Goal: Task Accomplishment & Management: Use online tool/utility

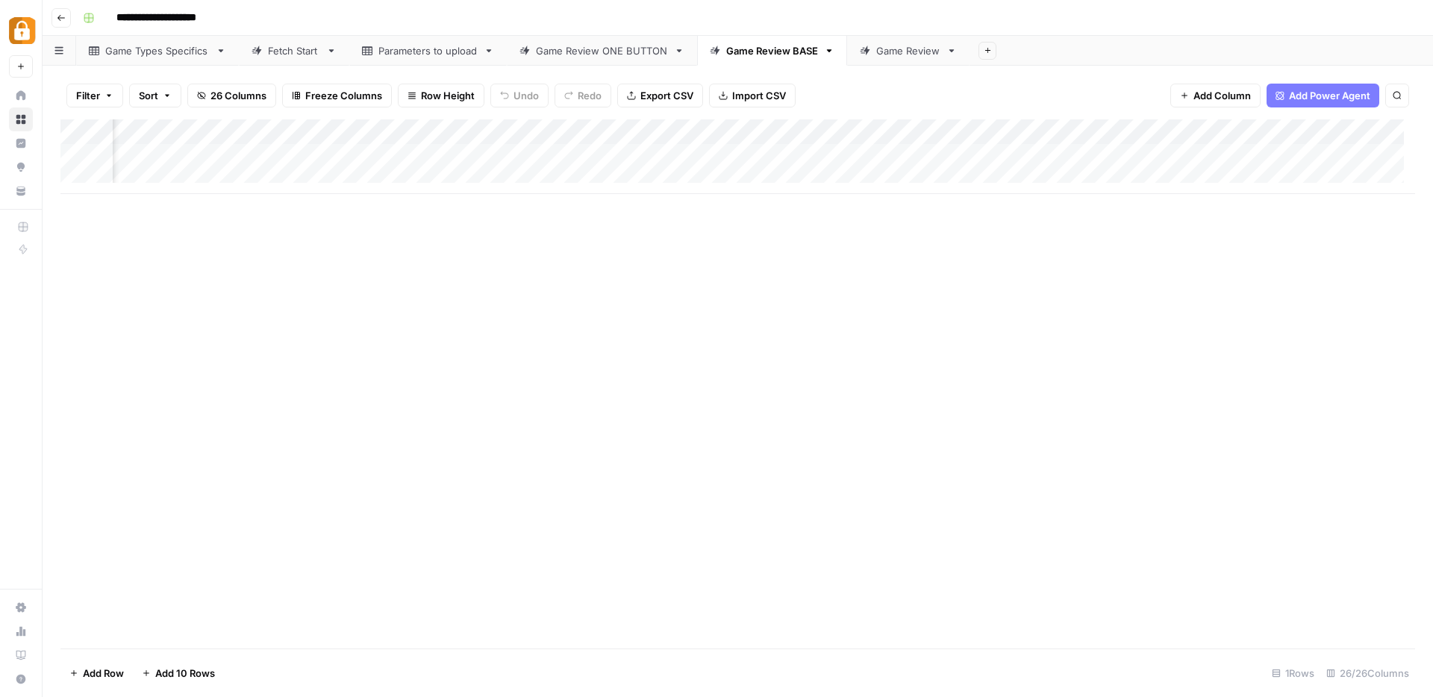
scroll to position [0, 455]
click at [1031, 156] on div "Add Column" at bounding box center [737, 156] width 1354 height 75
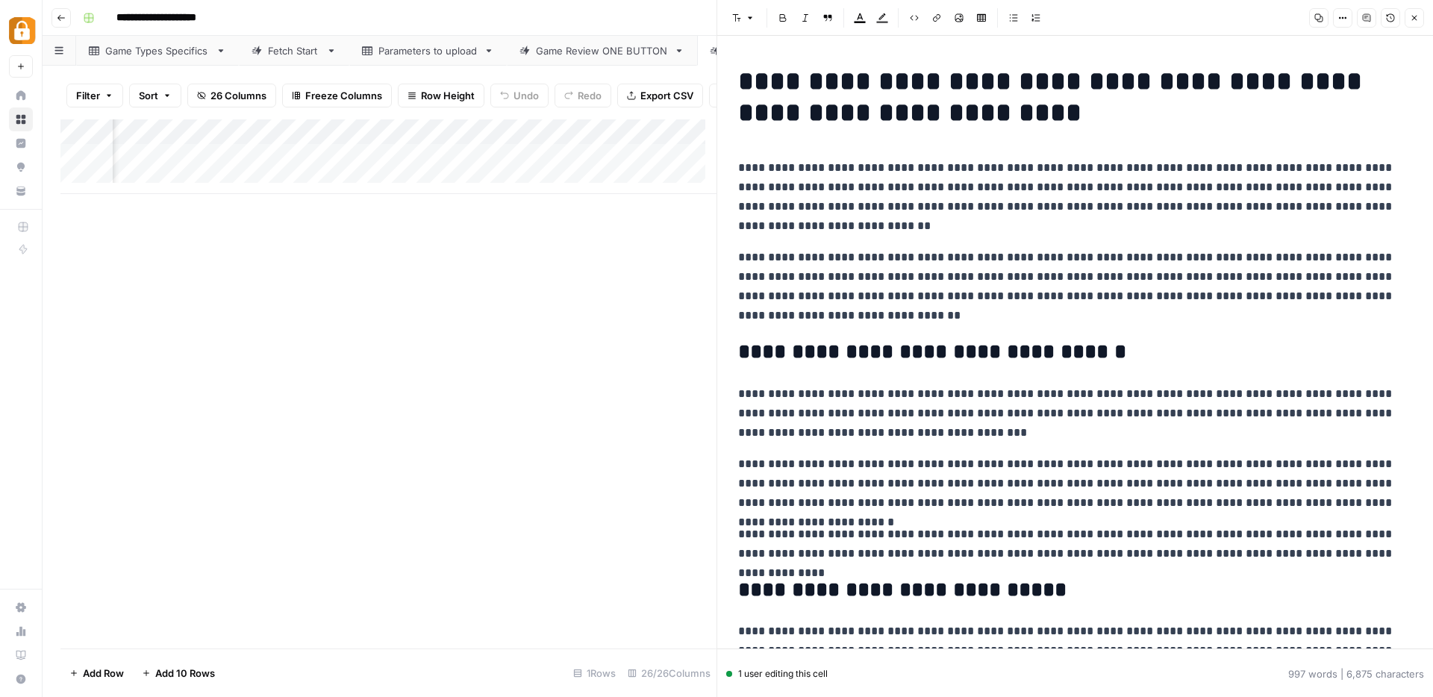
click at [1414, 19] on icon "button" at bounding box center [1414, 18] width 5 height 5
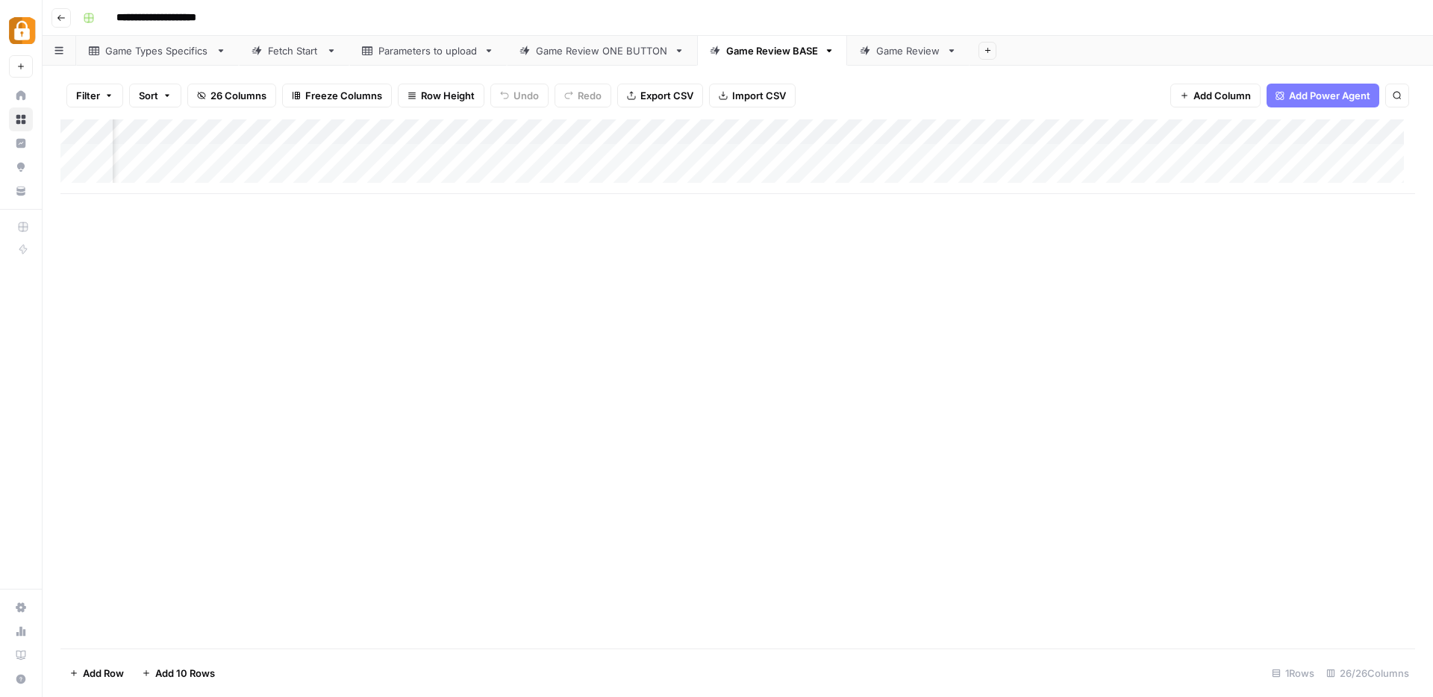
click at [1148, 131] on div "Add Column" at bounding box center [737, 156] width 1354 height 75
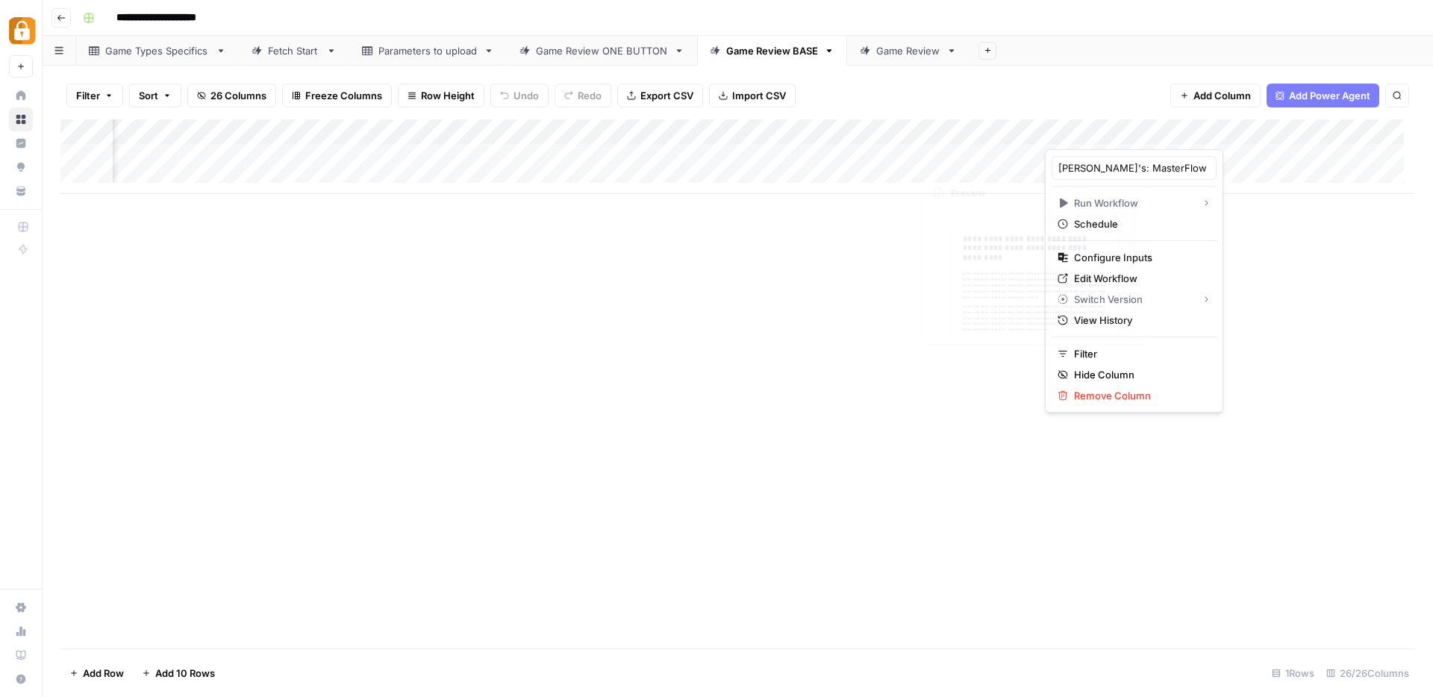
click at [1003, 132] on div "Add Column" at bounding box center [737, 156] width 1354 height 75
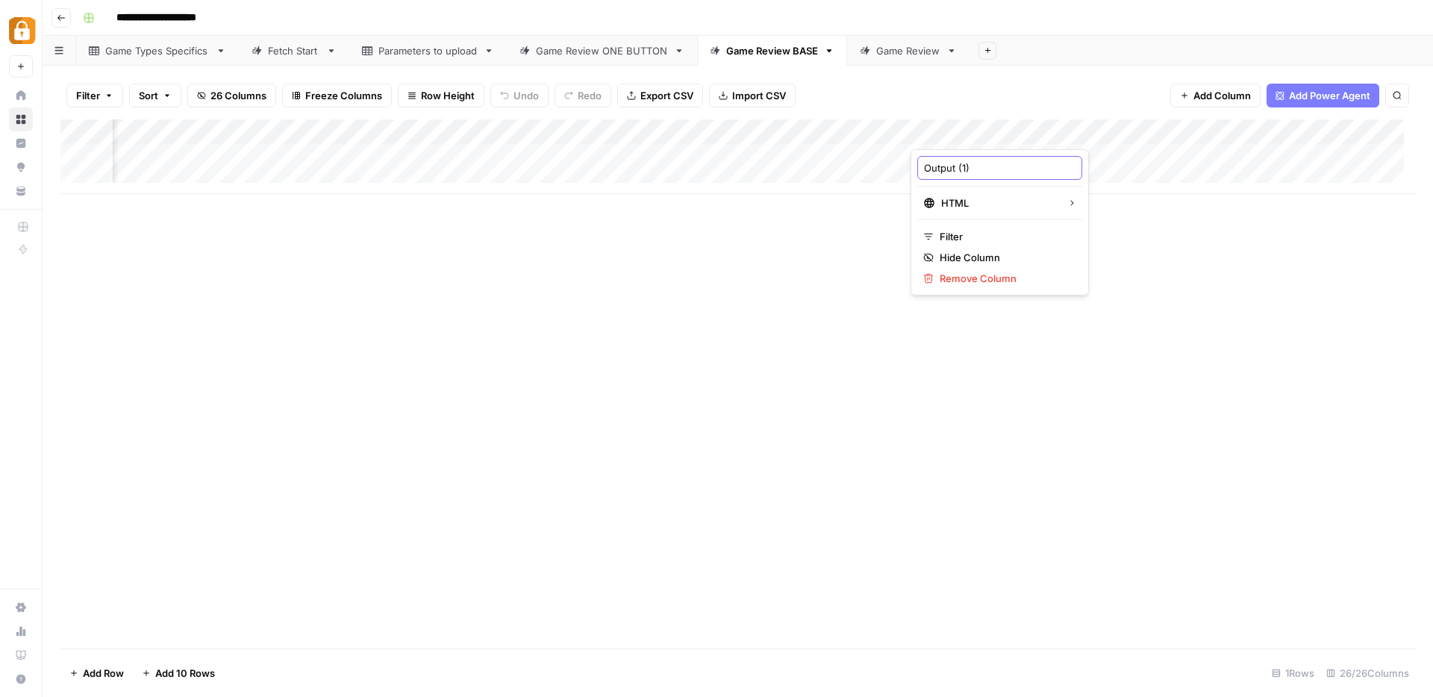
drag, startPoint x: 989, startPoint y: 172, endPoint x: 914, endPoint y: 166, distance: 74.9
click at [914, 166] on div "Output (1) HTML Filter Hide Column Remove Column" at bounding box center [999, 222] width 178 height 146
type input "Full Review"
click at [1148, 131] on div "Add Column" at bounding box center [737, 156] width 1354 height 75
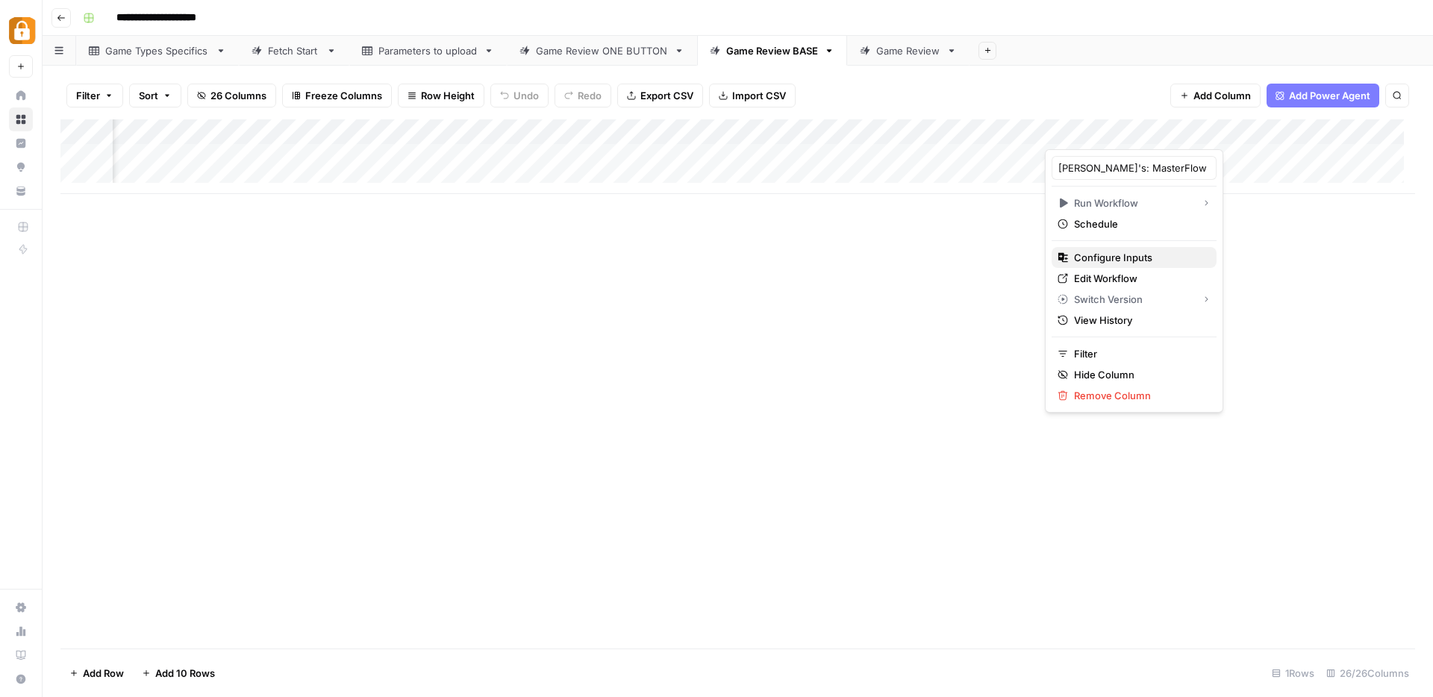
click at [1101, 263] on span "Configure Inputs" at bounding box center [1139, 257] width 131 height 15
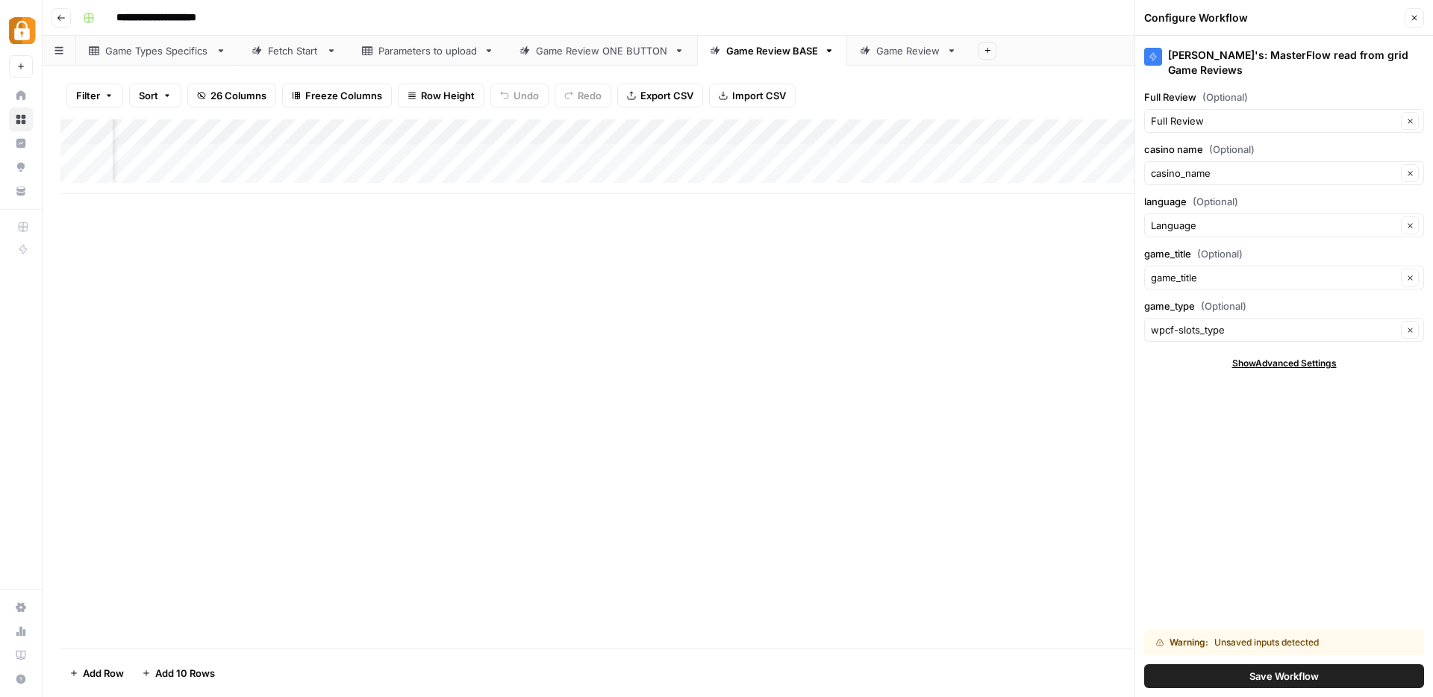
click at [1316, 674] on span "Save Workflow" at bounding box center [1283, 676] width 69 height 15
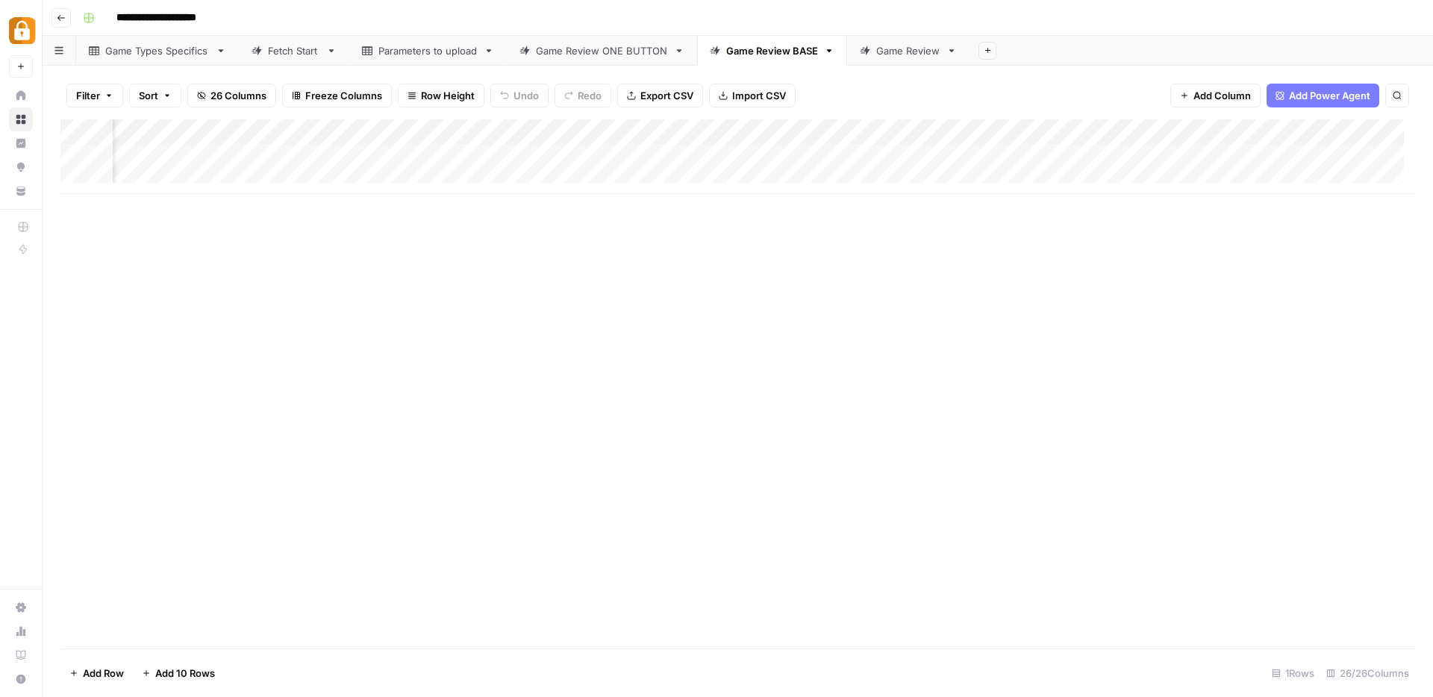
click at [1111, 154] on div "Add Column" at bounding box center [737, 156] width 1354 height 75
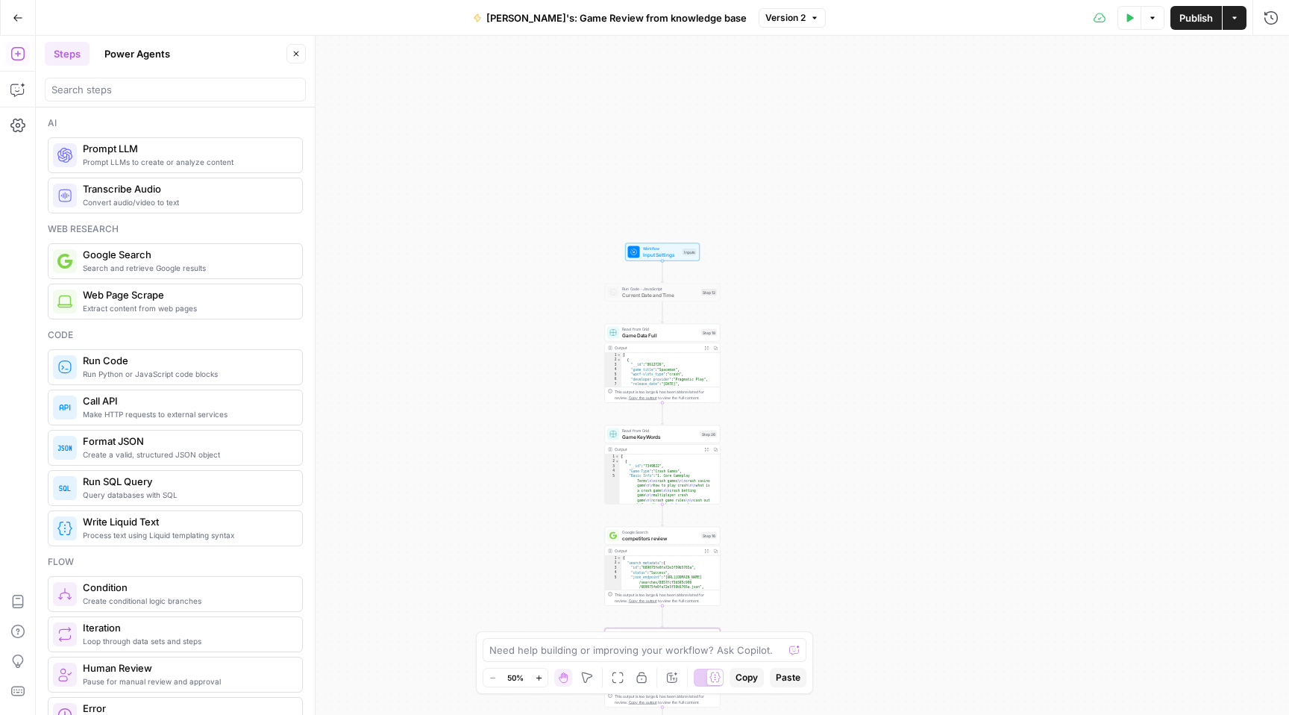
scroll to position [439, 0]
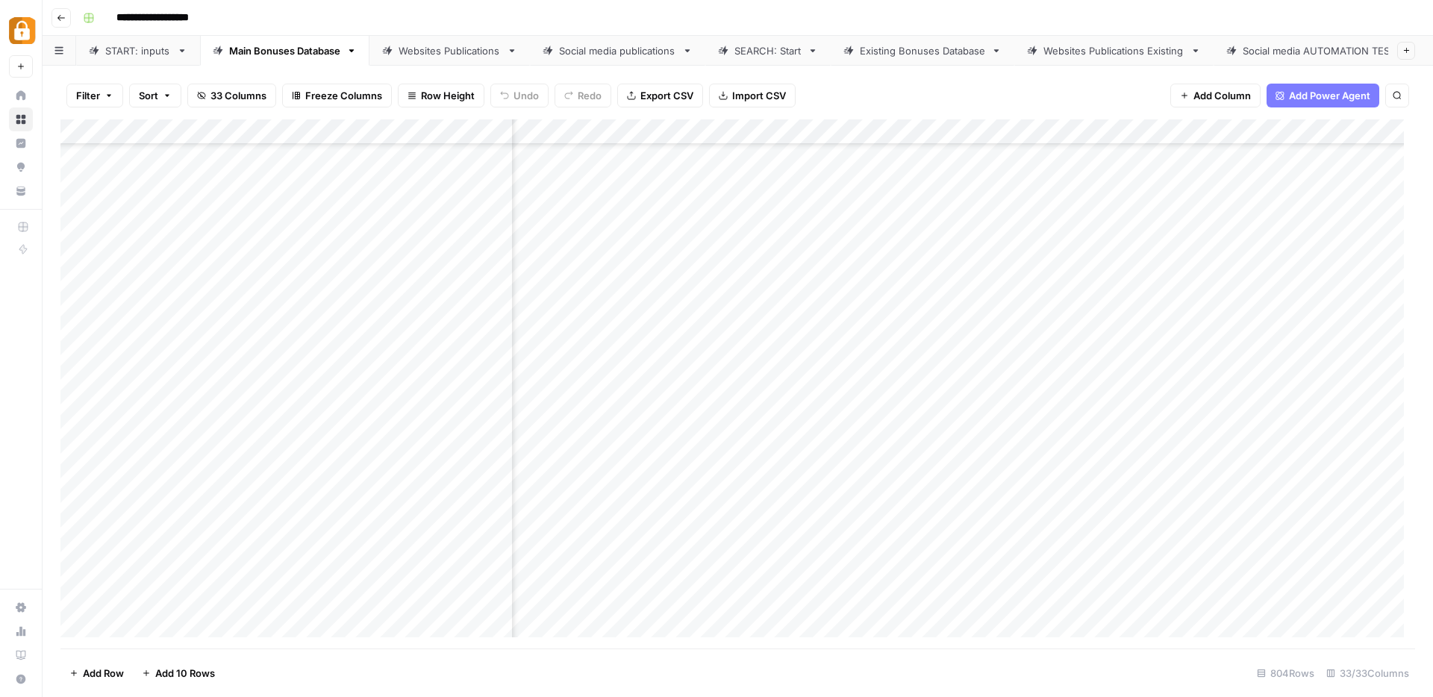
scroll to position [19930, 525]
click at [1061, 575] on div "Add Column" at bounding box center [737, 383] width 1354 height 529
click at [1057, 602] on div "Add Column" at bounding box center [737, 383] width 1354 height 529
click at [445, 46] on div "Websites Publications" at bounding box center [449, 50] width 102 height 15
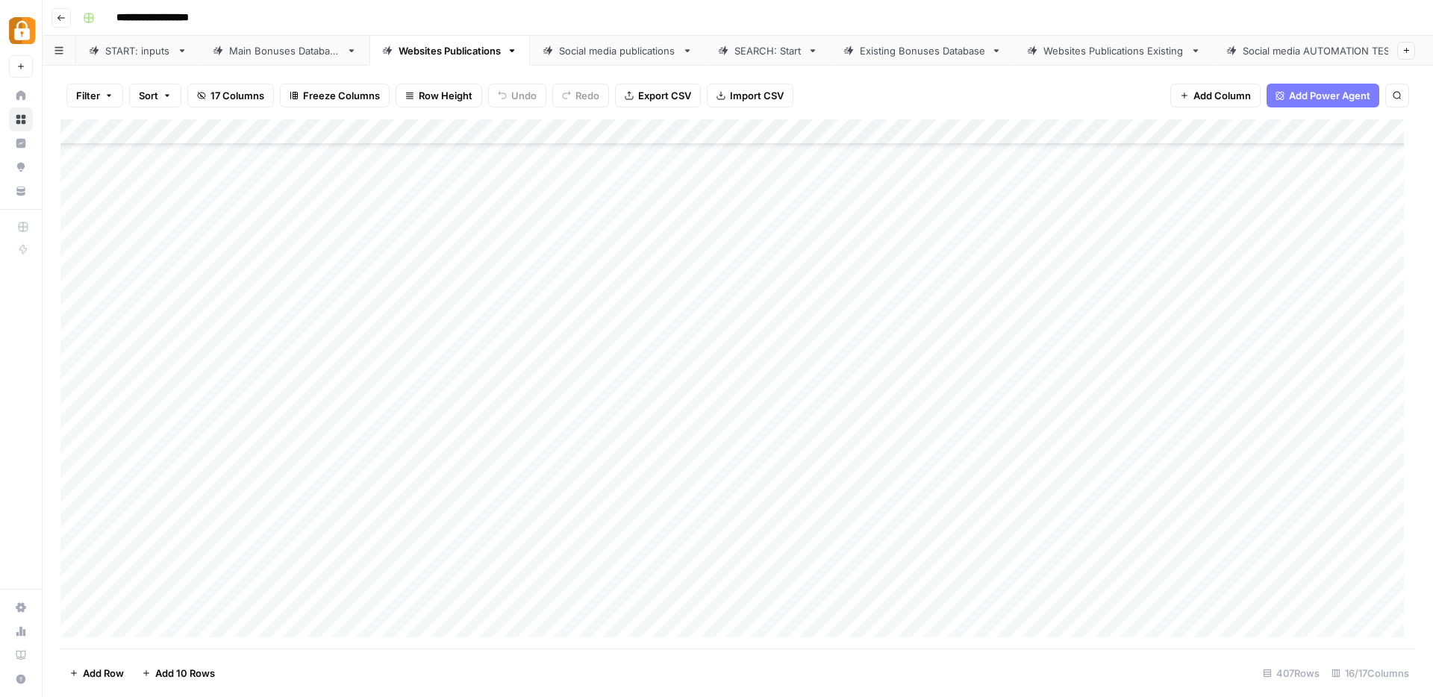
scroll to position [9858, 0]
click at [279, 46] on div "Main Bonuses Database" at bounding box center [284, 50] width 111 height 15
click at [1178, 572] on div "Add Column" at bounding box center [737, 383] width 1354 height 529
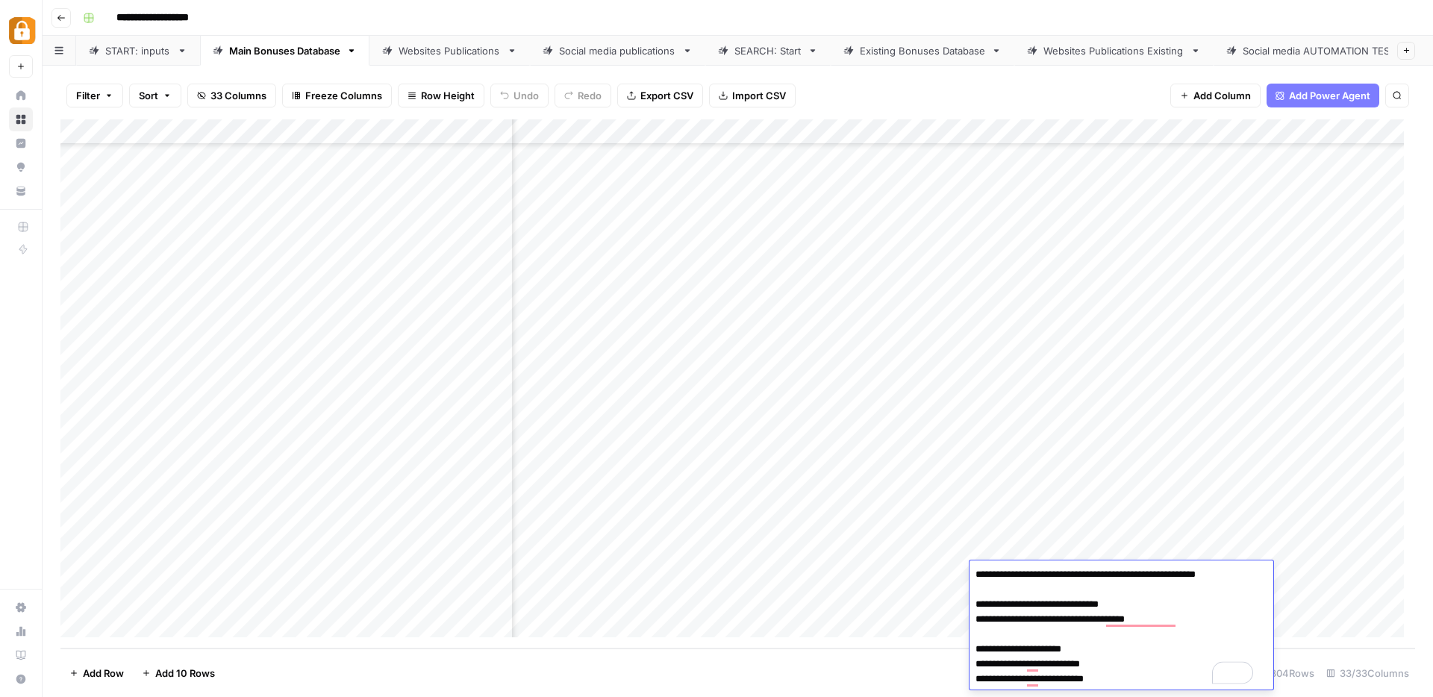
scroll to position [1, 0]
click at [425, 45] on div "Websites Publications" at bounding box center [449, 50] width 102 height 15
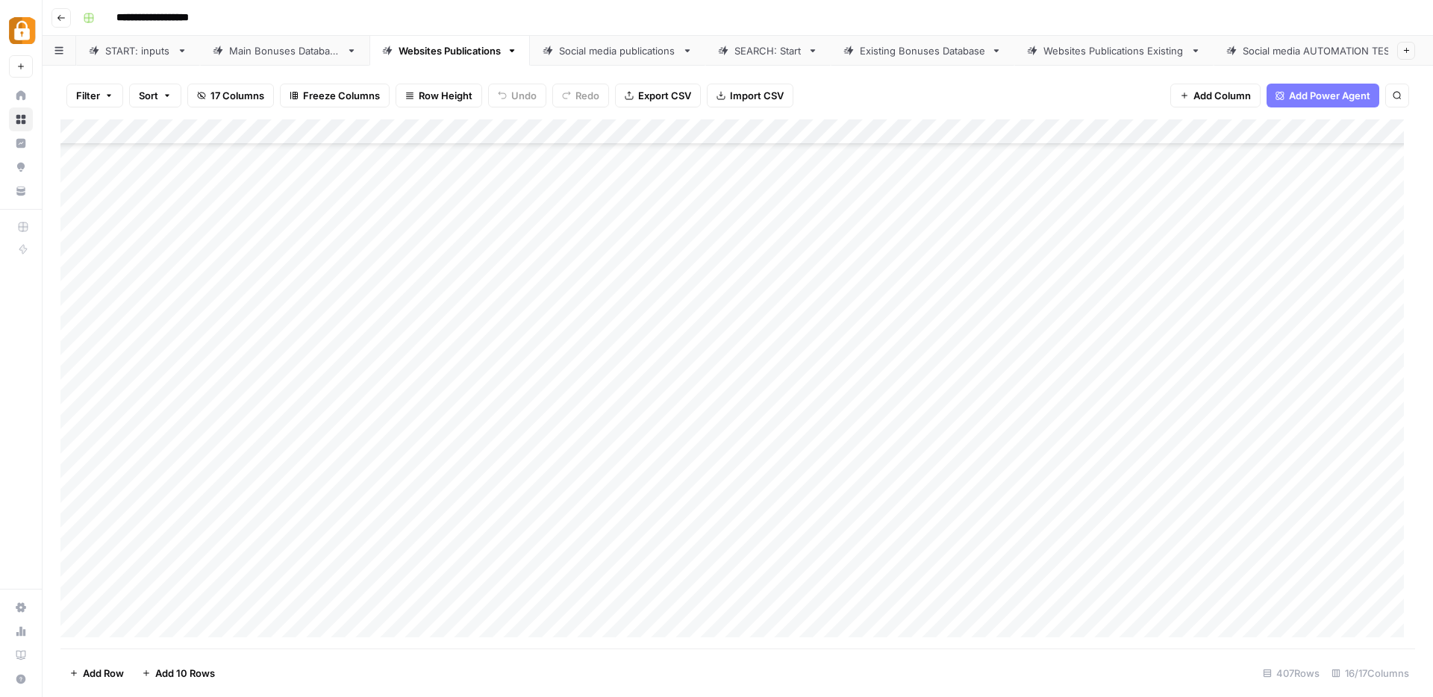
scroll to position [9858, 0]
drag, startPoint x: 340, startPoint y: 125, endPoint x: 385, endPoint y: 130, distance: 45.7
click at [385, 130] on div "Add Column" at bounding box center [737, 383] width 1354 height 529
click at [348, 472] on div "Add Column" at bounding box center [737, 383] width 1354 height 529
click at [269, 45] on div "Main Bonuses Database" at bounding box center [284, 50] width 111 height 15
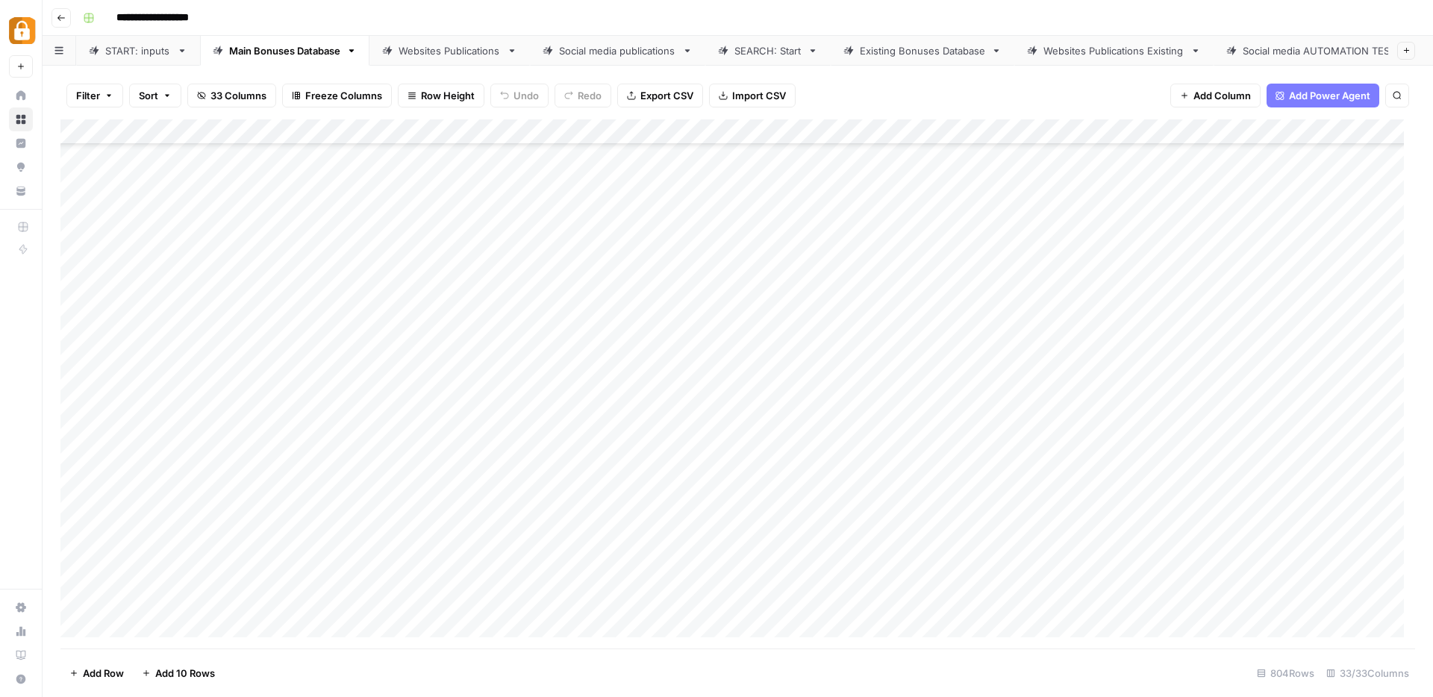
scroll to position [19930, 0]
click at [986, 595] on div "Add Column" at bounding box center [737, 383] width 1354 height 529
click at [982, 596] on div "Add Column" at bounding box center [737, 383] width 1354 height 529
type textarea "**********"
click at [1312, 606] on div "Add Column" at bounding box center [737, 383] width 1354 height 529
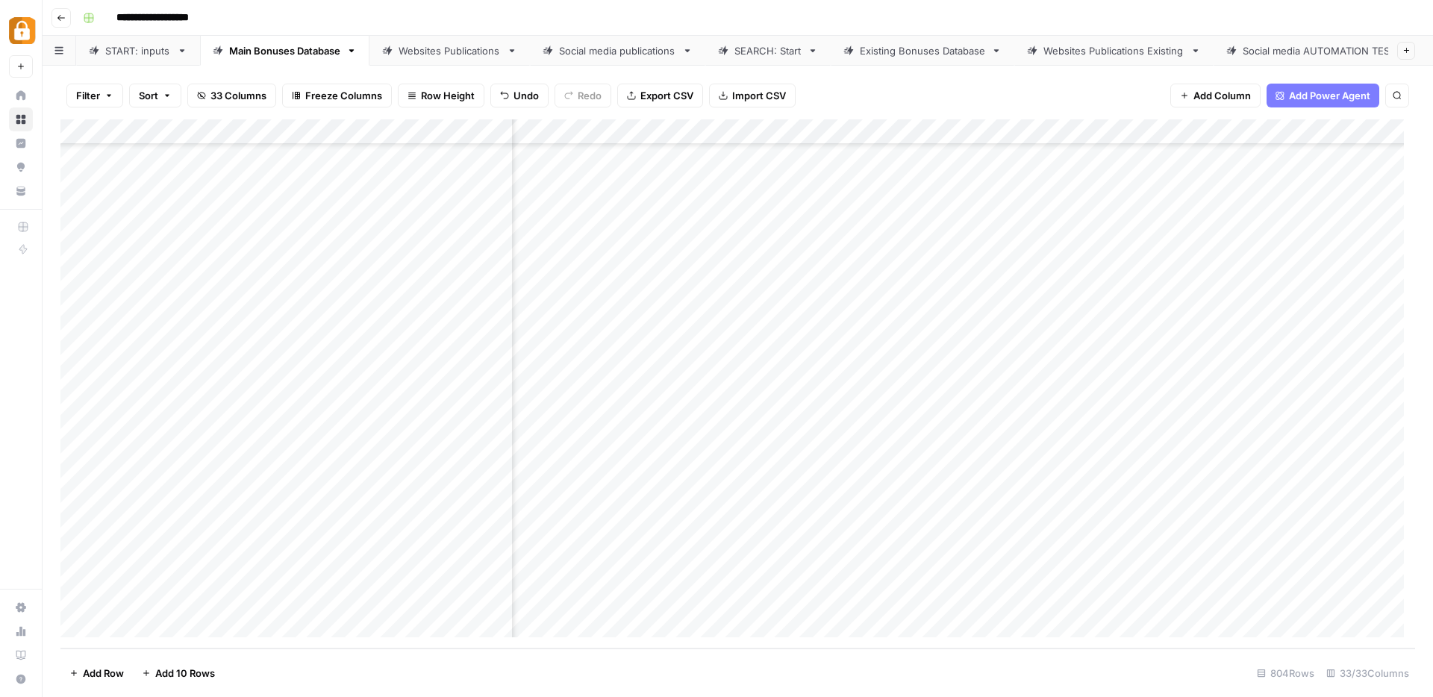
scroll to position [19930, 204]
click at [1378, 600] on div "Add Column" at bounding box center [737, 383] width 1354 height 529
click at [499, 131] on div "Add Column" at bounding box center [737, 383] width 1354 height 529
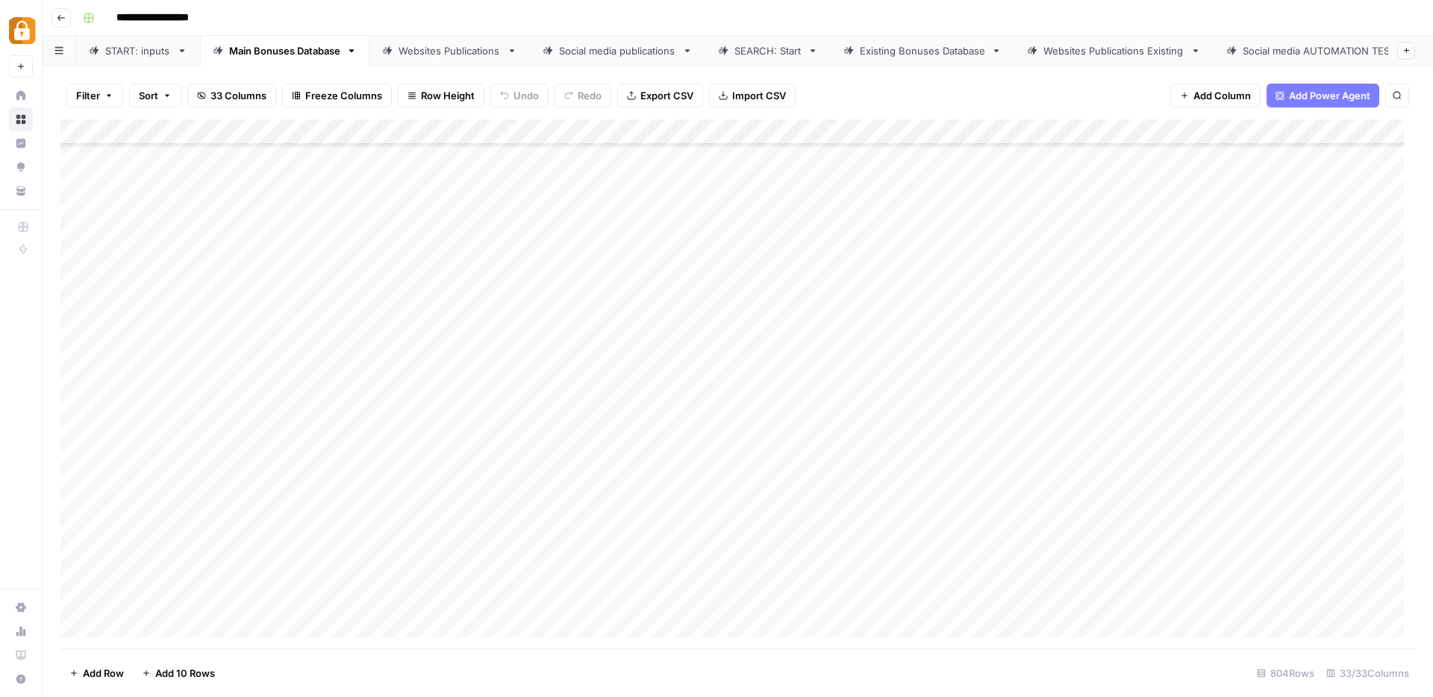
scroll to position [19883, 0]
drag, startPoint x: 384, startPoint y: 131, endPoint x: 506, endPoint y: 140, distance: 122.7
click at [477, 134] on div "Add Column" at bounding box center [737, 383] width 1354 height 529
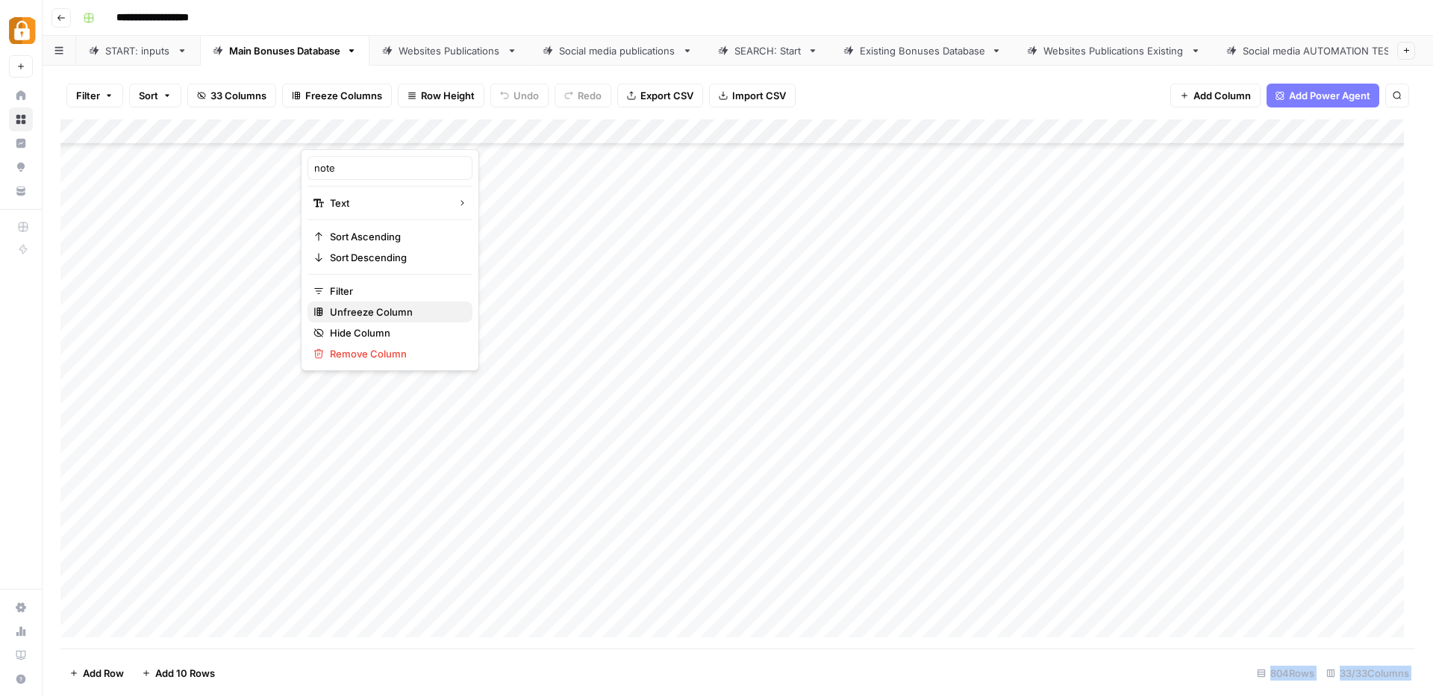
click at [361, 313] on span "Unfreeze Column" at bounding box center [395, 311] width 131 height 15
drag, startPoint x: 561, startPoint y: 130, endPoint x: 428, endPoint y: 137, distance: 133.0
click at [428, 137] on div "Add Column" at bounding box center [737, 383] width 1354 height 529
click at [351, 96] on span "Freeze Columns" at bounding box center [343, 95] width 77 height 15
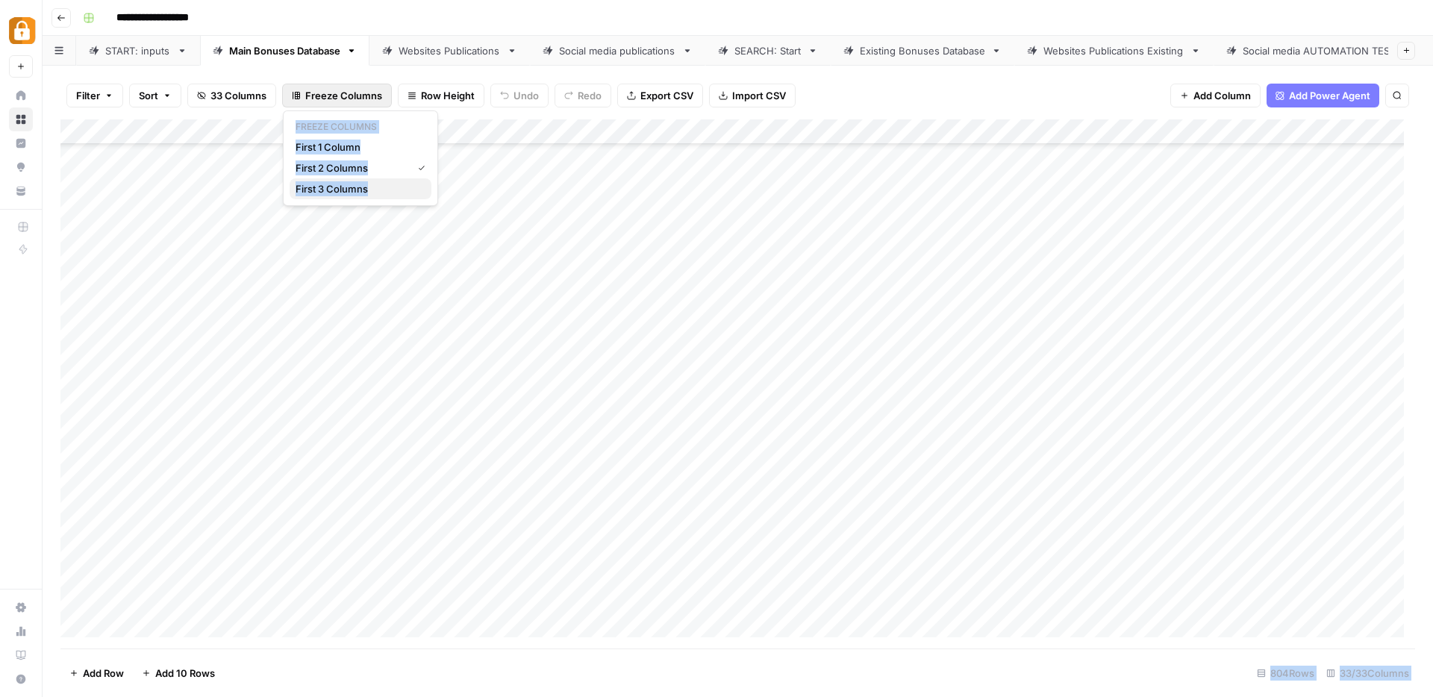
click at [352, 192] on span "First 3 Columns" at bounding box center [358, 188] width 124 height 15
click at [378, 599] on div "Add Column" at bounding box center [737, 383] width 1354 height 529
click at [503, 597] on div "Add Column" at bounding box center [737, 383] width 1354 height 529
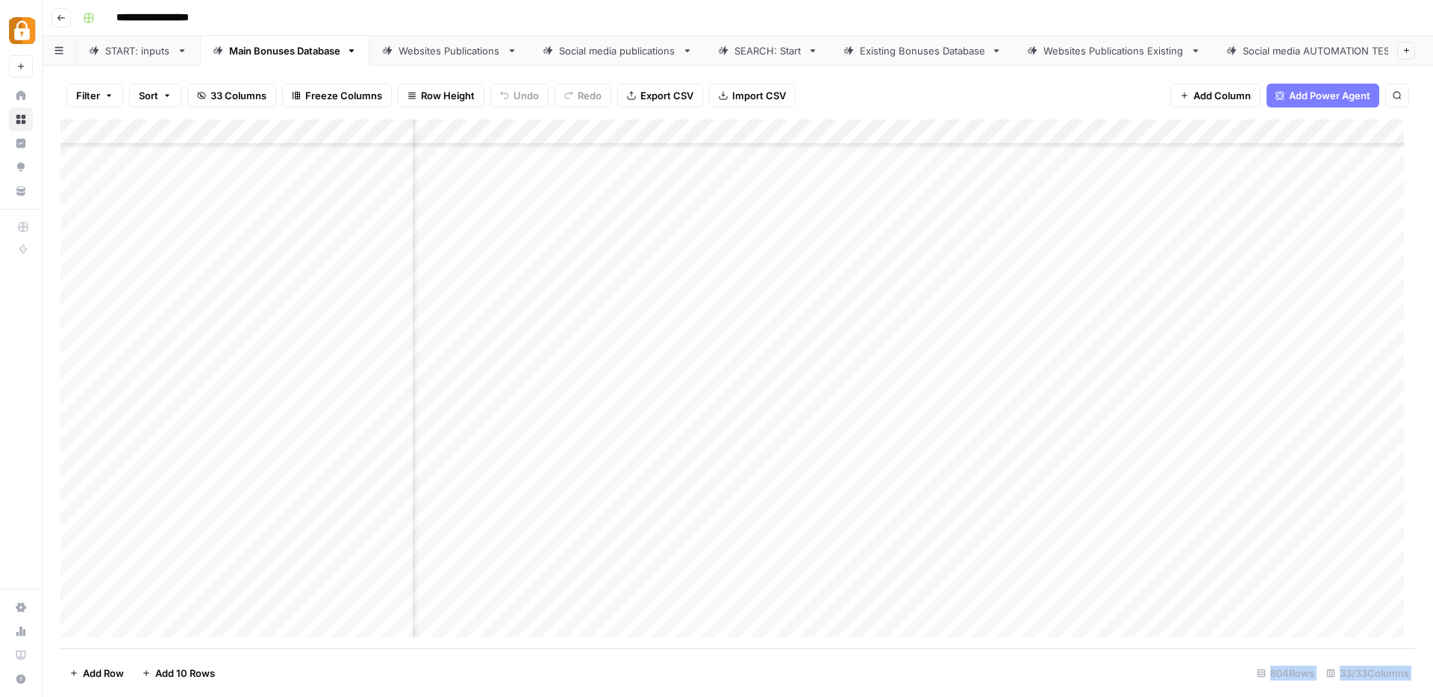
click at [503, 597] on div "Add Column" at bounding box center [737, 383] width 1354 height 529
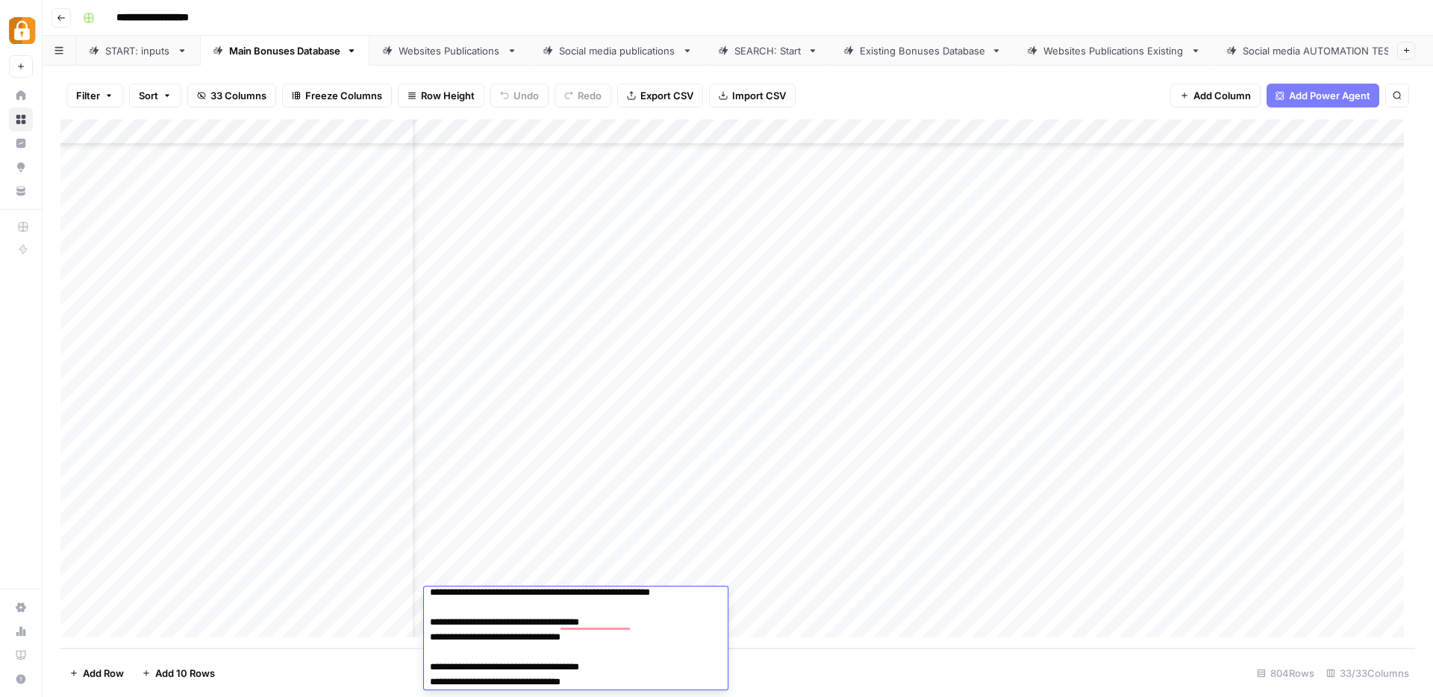
scroll to position [19929, 0]
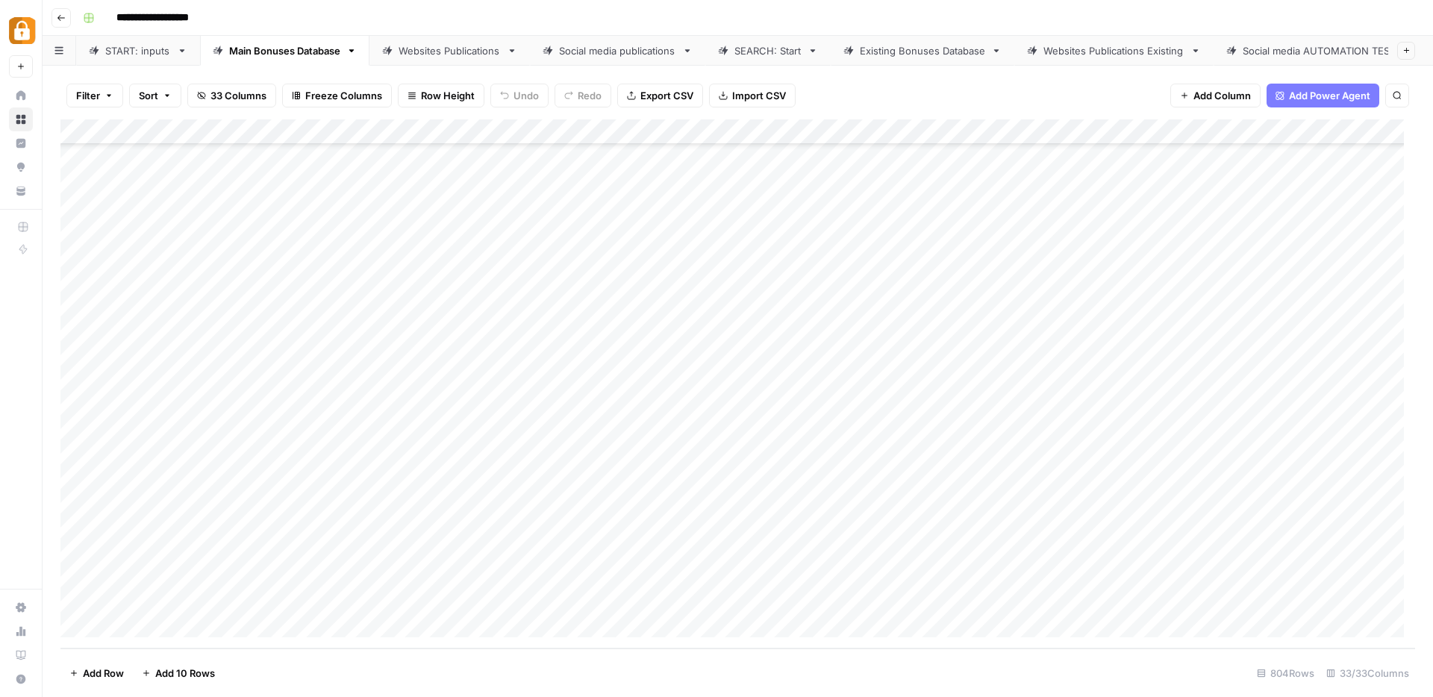
click at [425, 48] on div "Websites Publications" at bounding box center [449, 50] width 102 height 15
click at [307, 533] on div "Add Column" at bounding box center [737, 383] width 1354 height 529
click at [324, 235] on div "Add Column" at bounding box center [737, 383] width 1354 height 529
click at [345, 536] on div "Add Column" at bounding box center [737, 383] width 1354 height 529
click at [301, 615] on div "Add Column" at bounding box center [737, 383] width 1354 height 529
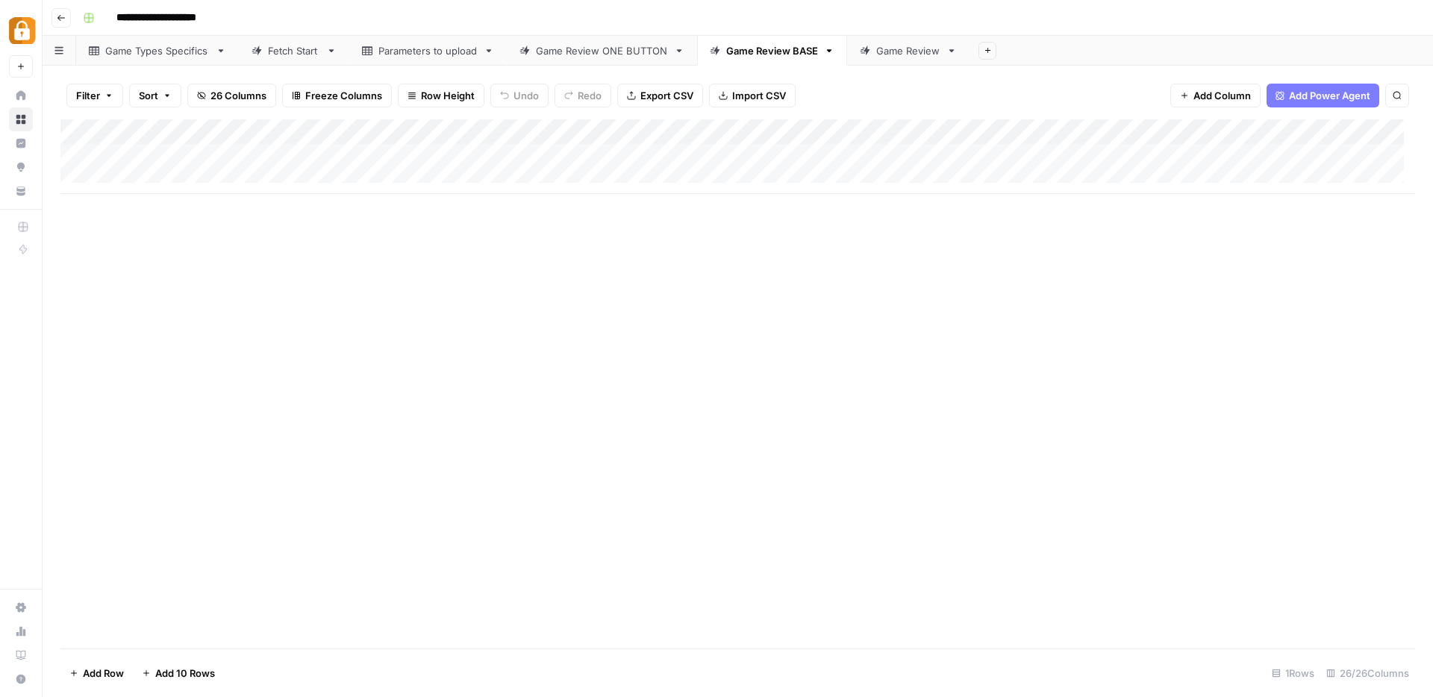
scroll to position [1, 0]
click at [434, 60] on link "Parameters to upload" at bounding box center [427, 51] width 157 height 30
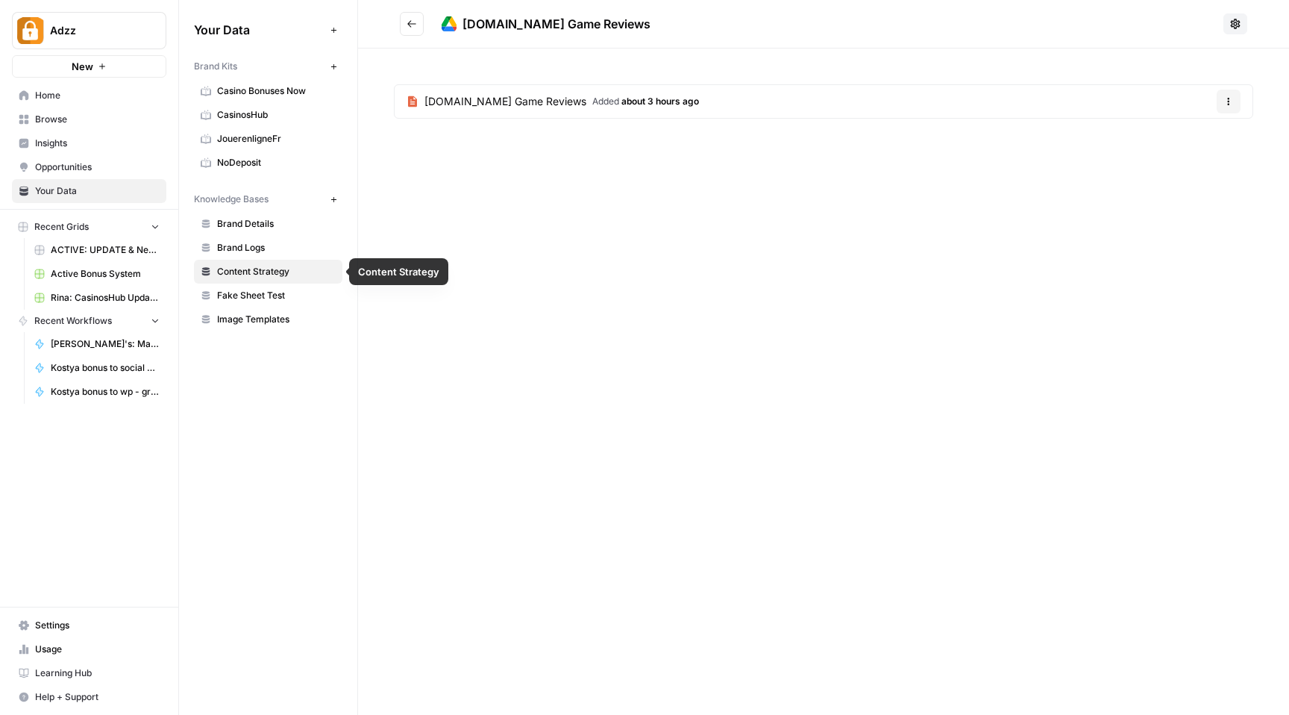
click at [275, 266] on span "Content Strategy" at bounding box center [276, 271] width 119 height 13
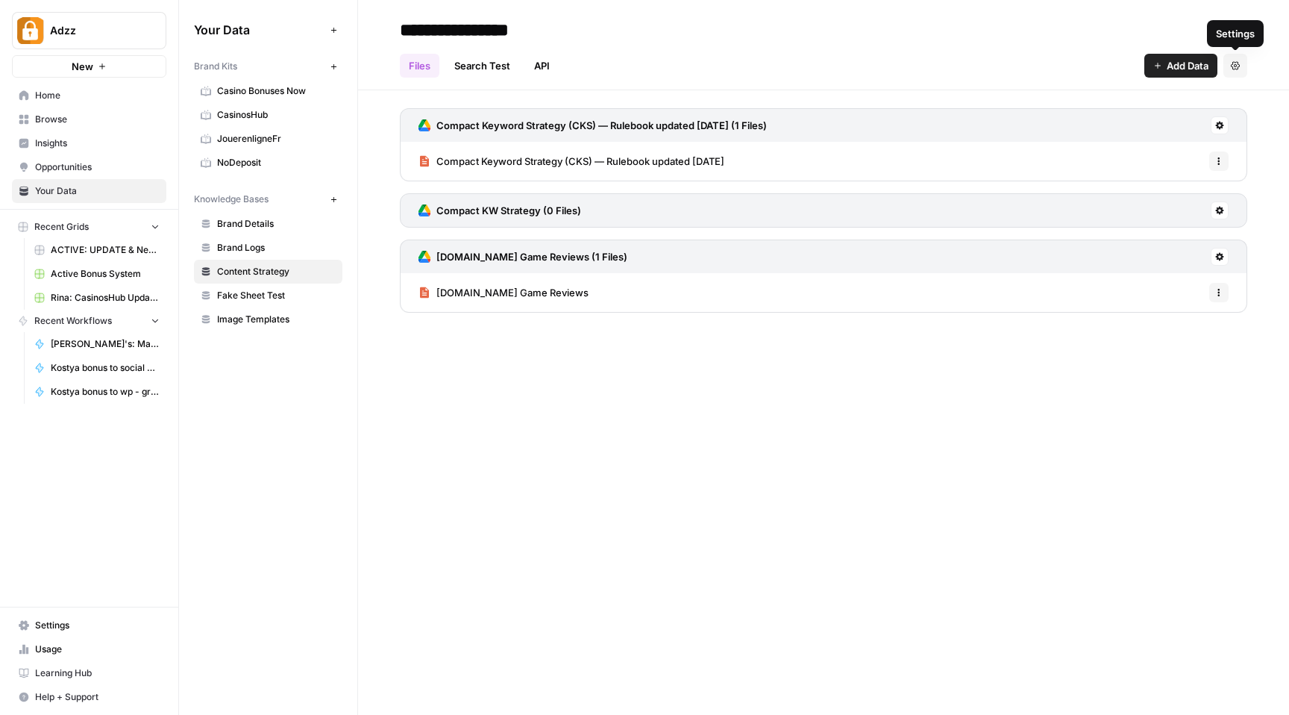
click at [1164, 63] on button "Add Data" at bounding box center [1181, 66] width 73 height 24
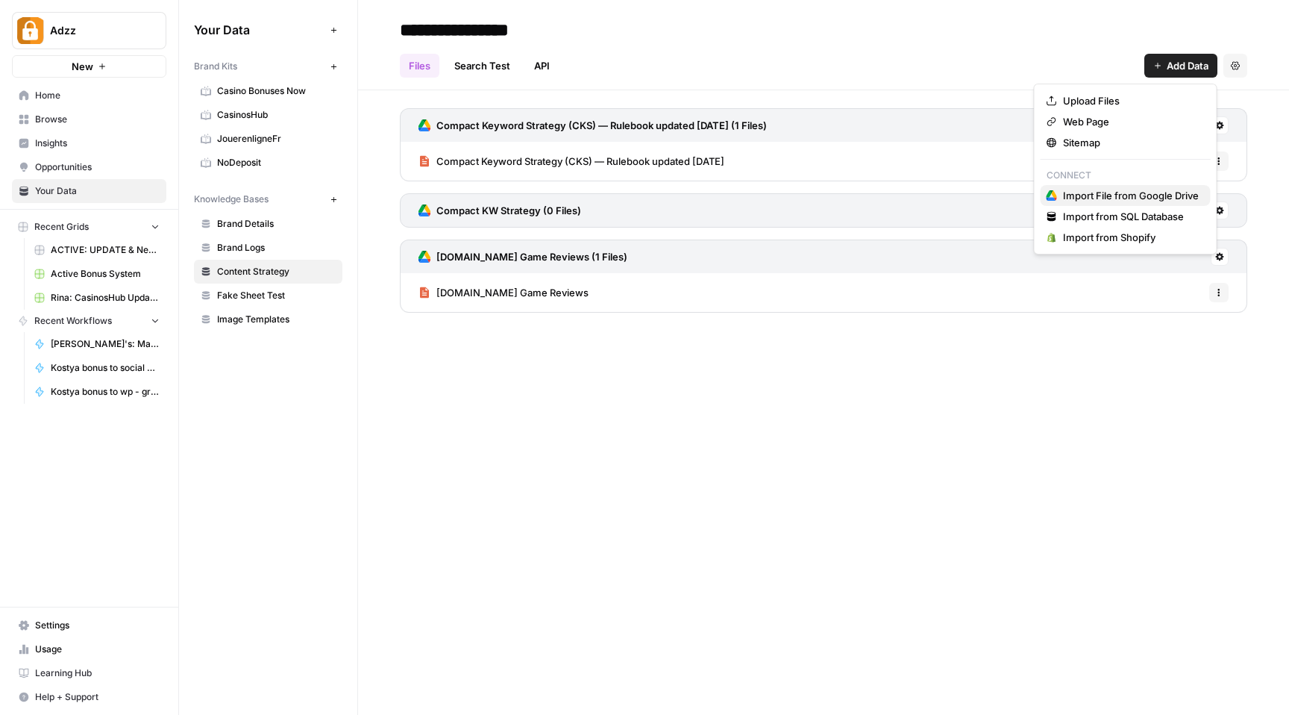
click at [1070, 196] on span "Import File from Google Drive" at bounding box center [1131, 195] width 136 height 15
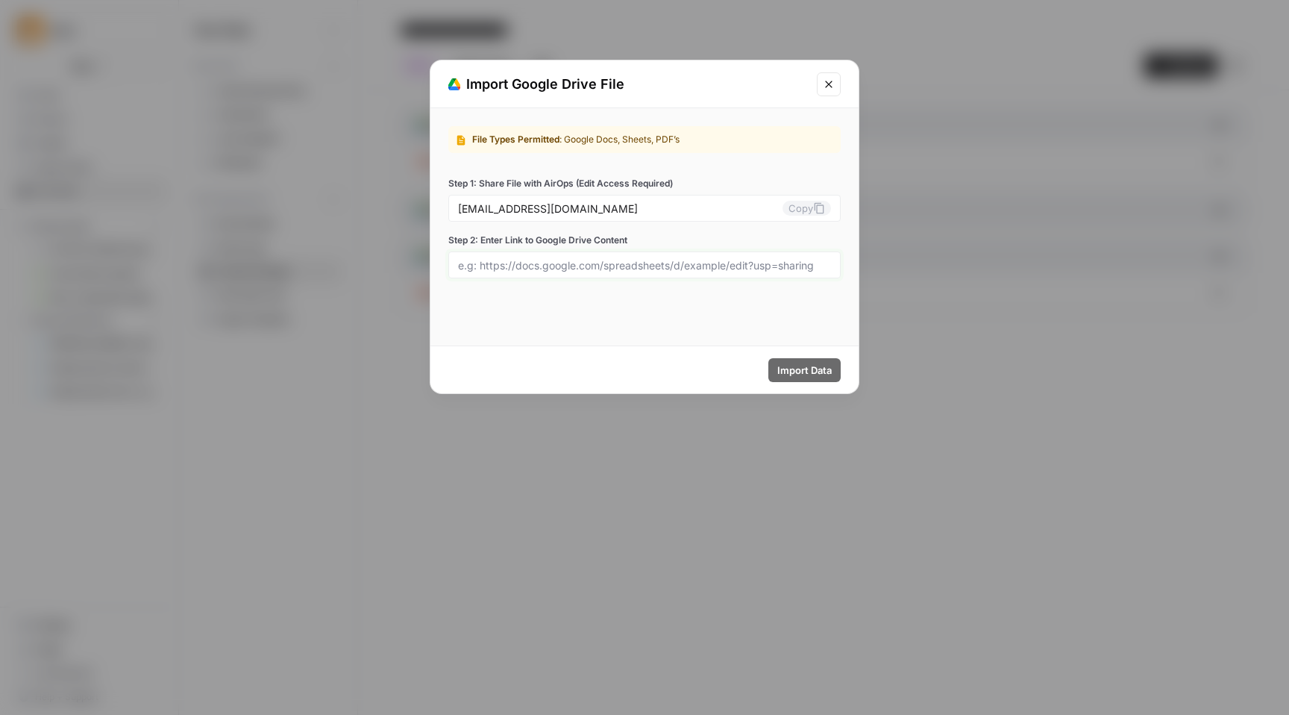
click at [519, 269] on input "Step 2: Enter Link to Google Drive Content" at bounding box center [644, 264] width 373 height 13
paste input "Review Structure and Headings H1 - Play [Game Name] Pokie for Free – Full Revie…"
type input "Review Structure and Headings H1 - Play [Game Name] Pokie for Free – Full Revie…"
click at [563, 270] on input "Step 2: Enter Link to Google Drive Content" at bounding box center [644, 264] width 373 height 13
paste input "https://docs.google.com/document/d/1WWd_tmHjXh07btaH5B6xyMfv4btZc64BTb5PS2swwkc…"
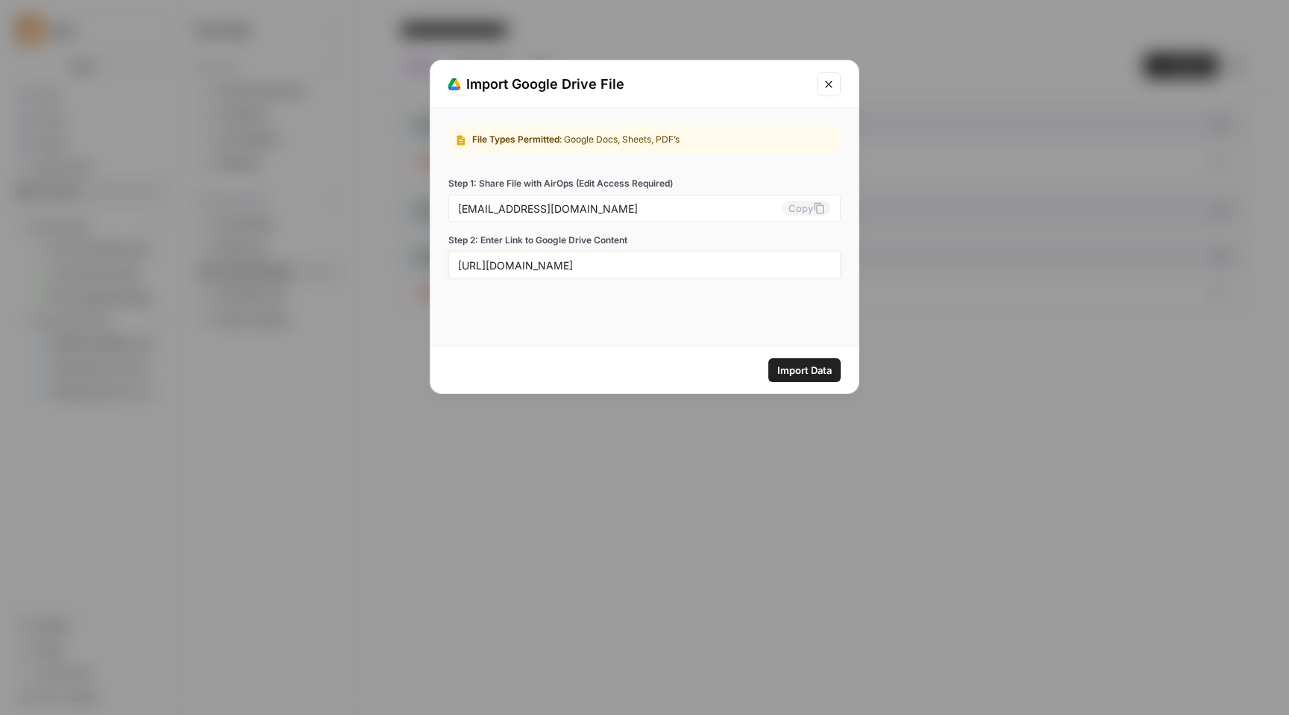
scroll to position [0, 184]
type input "https://docs.google.com/document/d/1WWd_tmHjXh07btaH5B6xyMfv4btZc64BTb5PS2swwkc…"
click at [802, 368] on span "Import Data" at bounding box center [805, 370] width 54 height 15
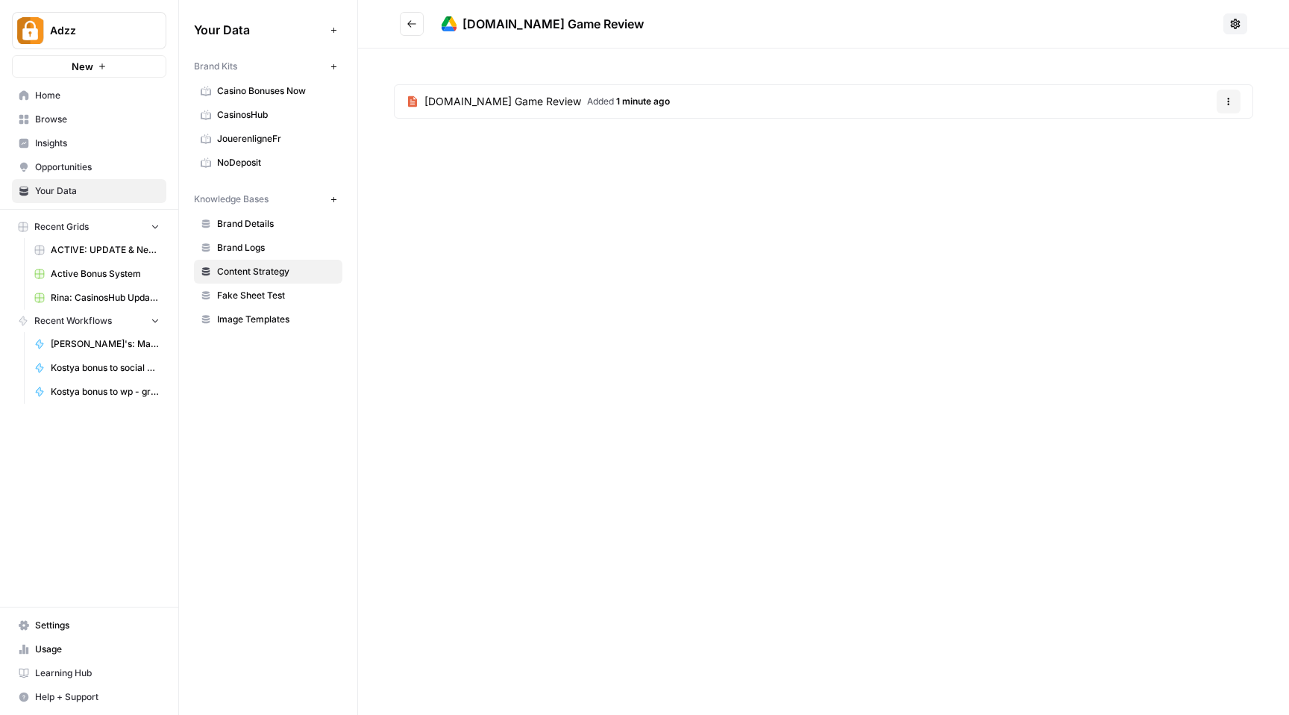
click at [407, 25] on icon "Go back" at bounding box center [412, 24] width 10 height 10
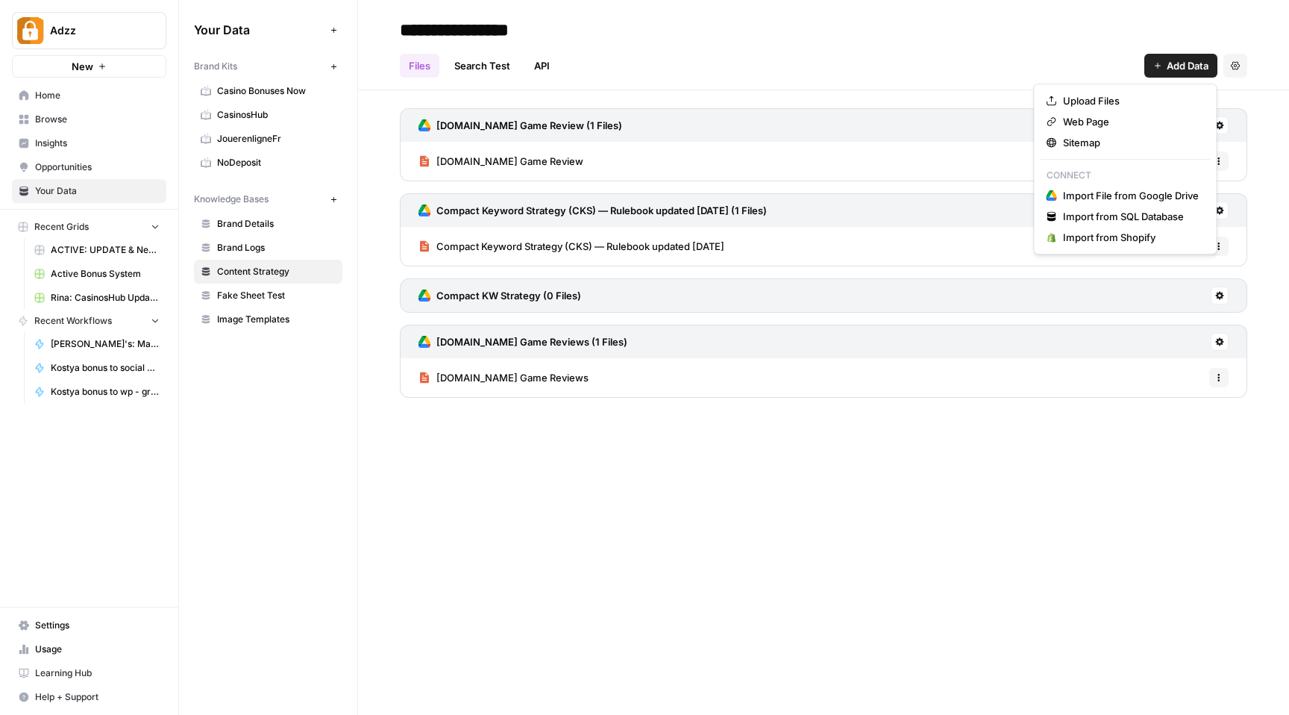
click at [1172, 65] on span "Add Data" at bounding box center [1188, 65] width 42 height 15
click at [1093, 192] on span "Import File from Google Drive" at bounding box center [1131, 195] width 136 height 15
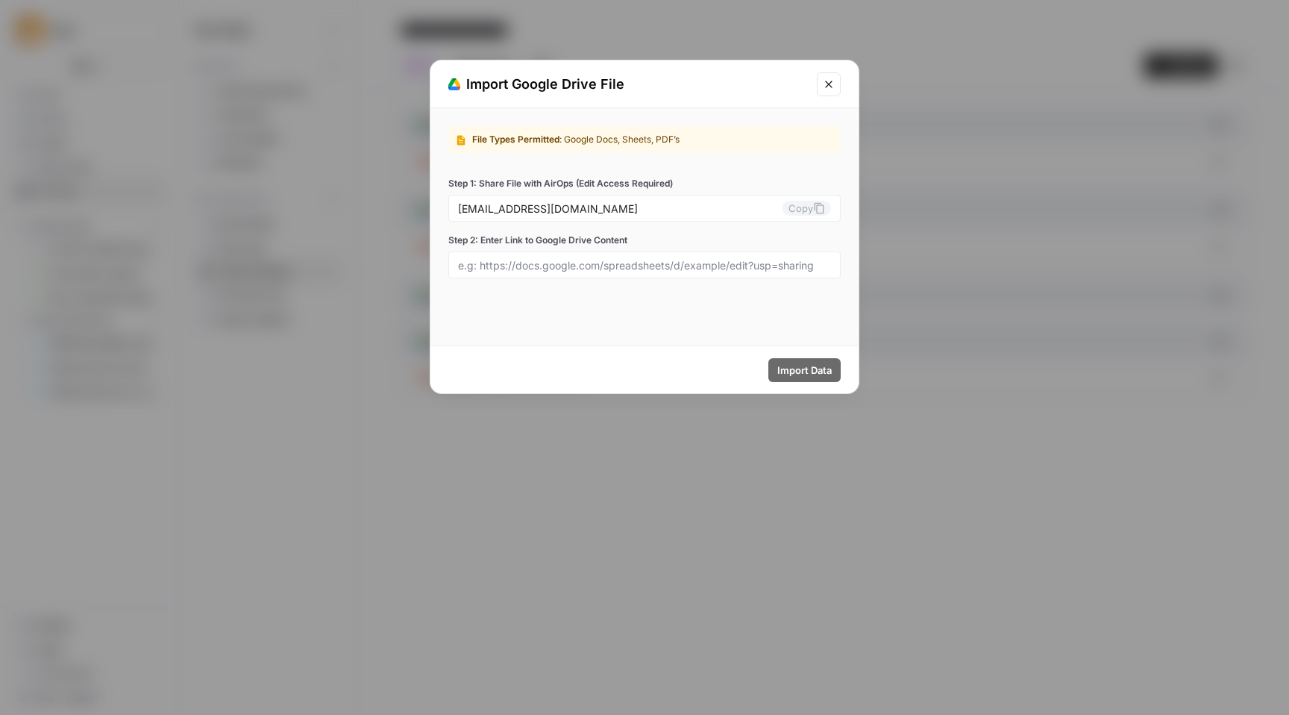
click at [555, 280] on div "File Types Permitted : Google Docs, Sheets, PDF’s Step 1: Share File with AirOp…" at bounding box center [645, 202] width 428 height 188
click at [559, 268] on input "Step 2: Enter Link to Google Drive Content" at bounding box center [644, 264] width 373 height 13
paste input "https://docs.google.com/document/d/1eiviKSOXo1cOHIa9EbFlQgVEaCs1_kjLZgqEFa1BKiE…"
type input "https://docs.google.com/document/d/1eiviKSOXo1cOHIa9EbFlQgVEaCs1_kjLZgqEFa1BKiE…"
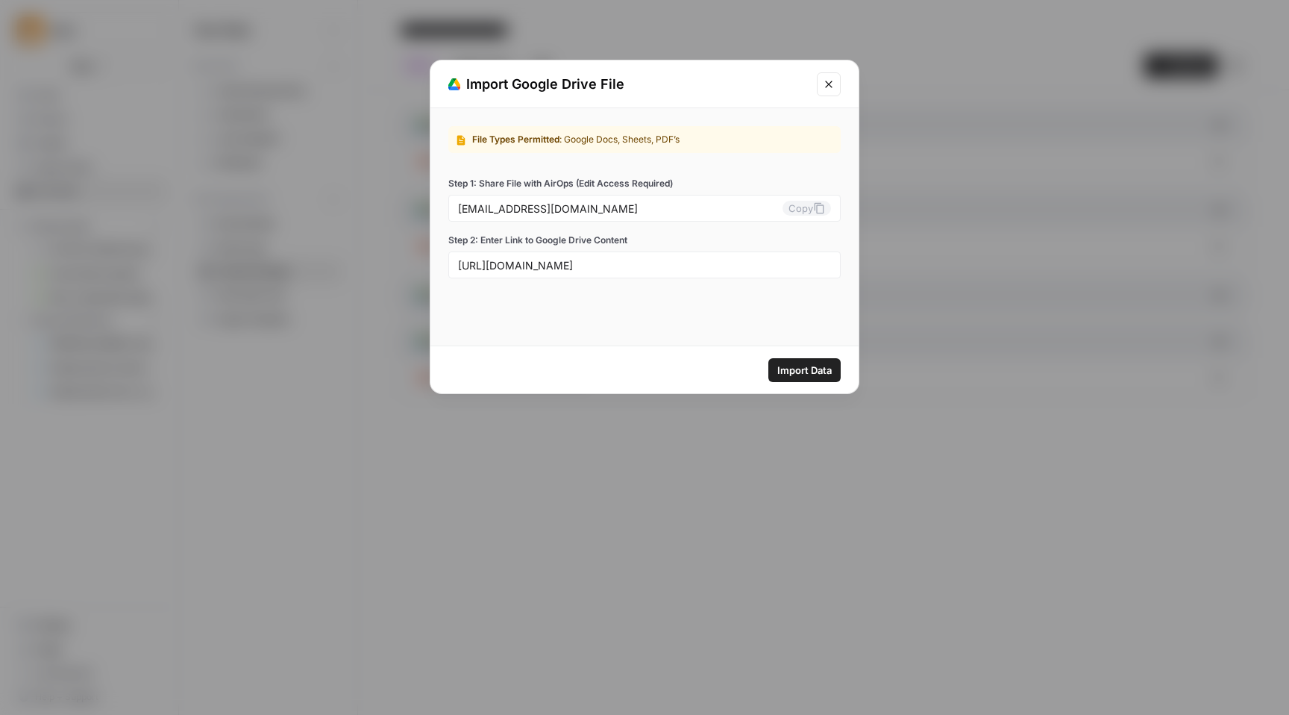
scroll to position [0, 0]
click at [807, 372] on span "Import Data" at bounding box center [805, 370] width 54 height 15
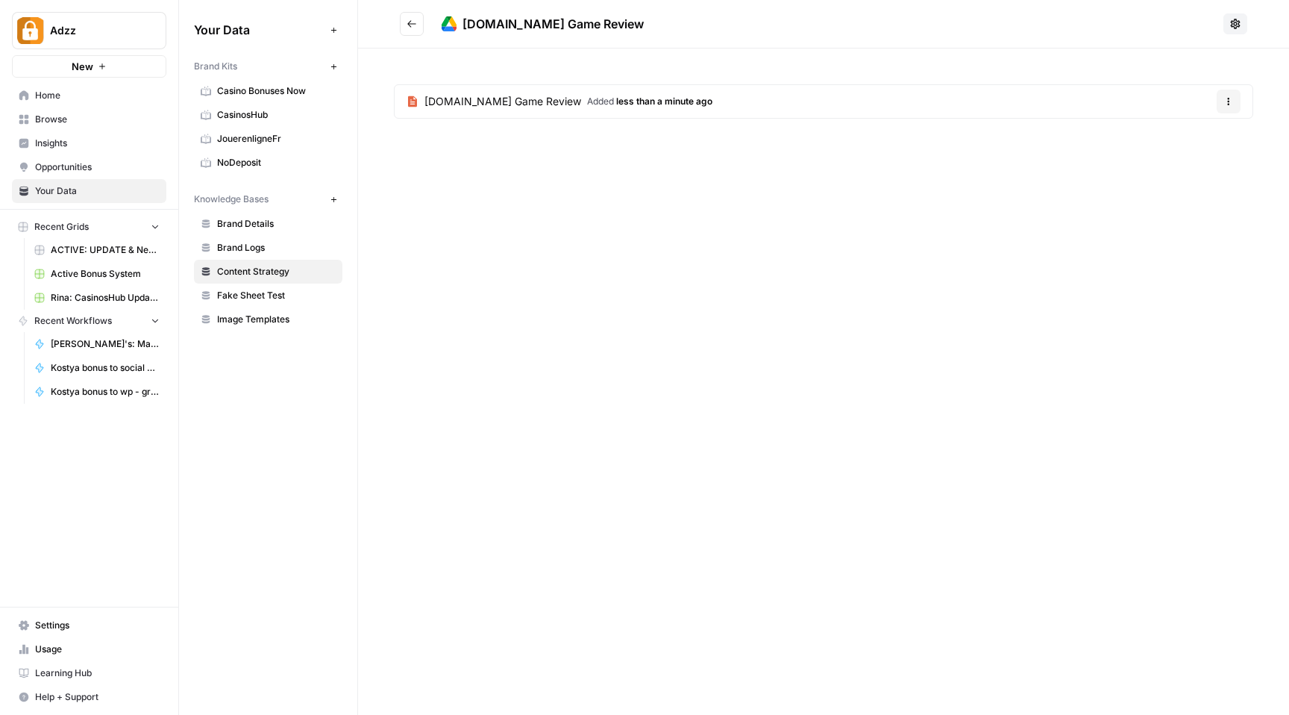
click at [428, 24] on h2 "casino-bonus.club Game Review" at bounding box center [809, 24] width 818 height 24
click at [417, 27] on button "Go back" at bounding box center [412, 24] width 24 height 24
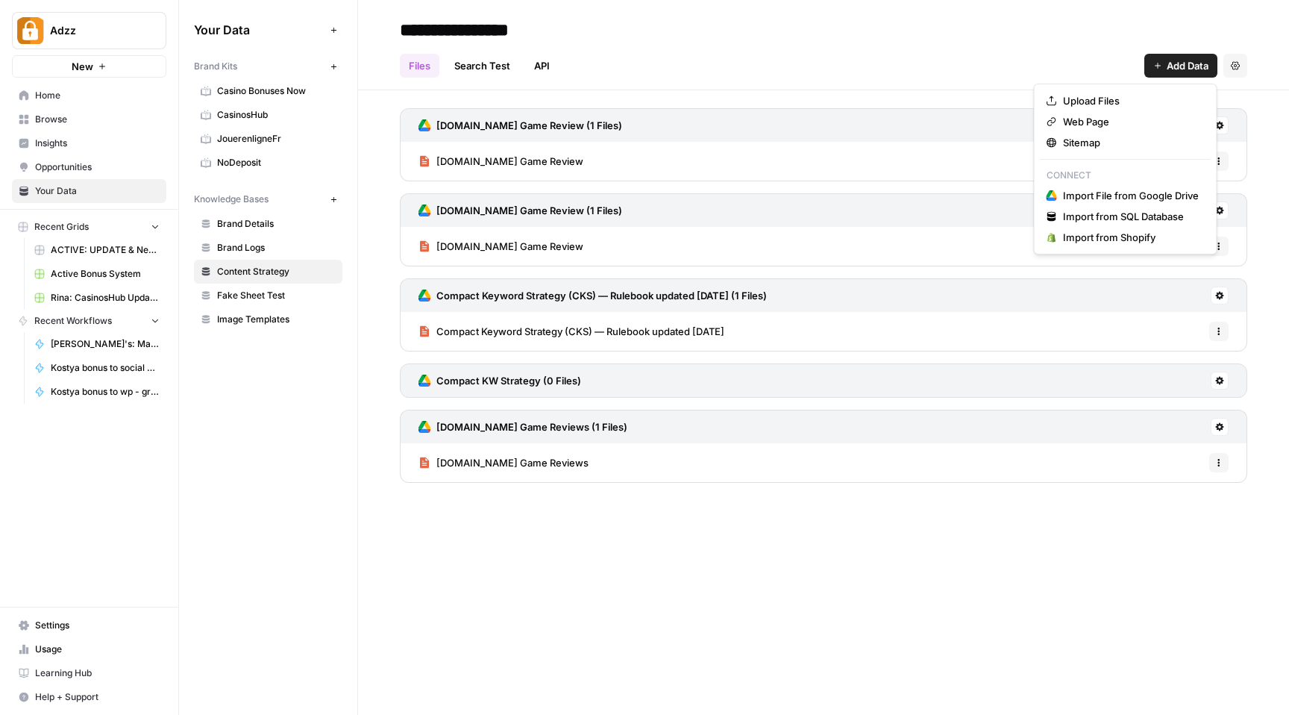
click at [1162, 64] on button "Add Data" at bounding box center [1181, 66] width 73 height 24
click at [1072, 196] on span "Import File from Google Drive" at bounding box center [1131, 195] width 136 height 15
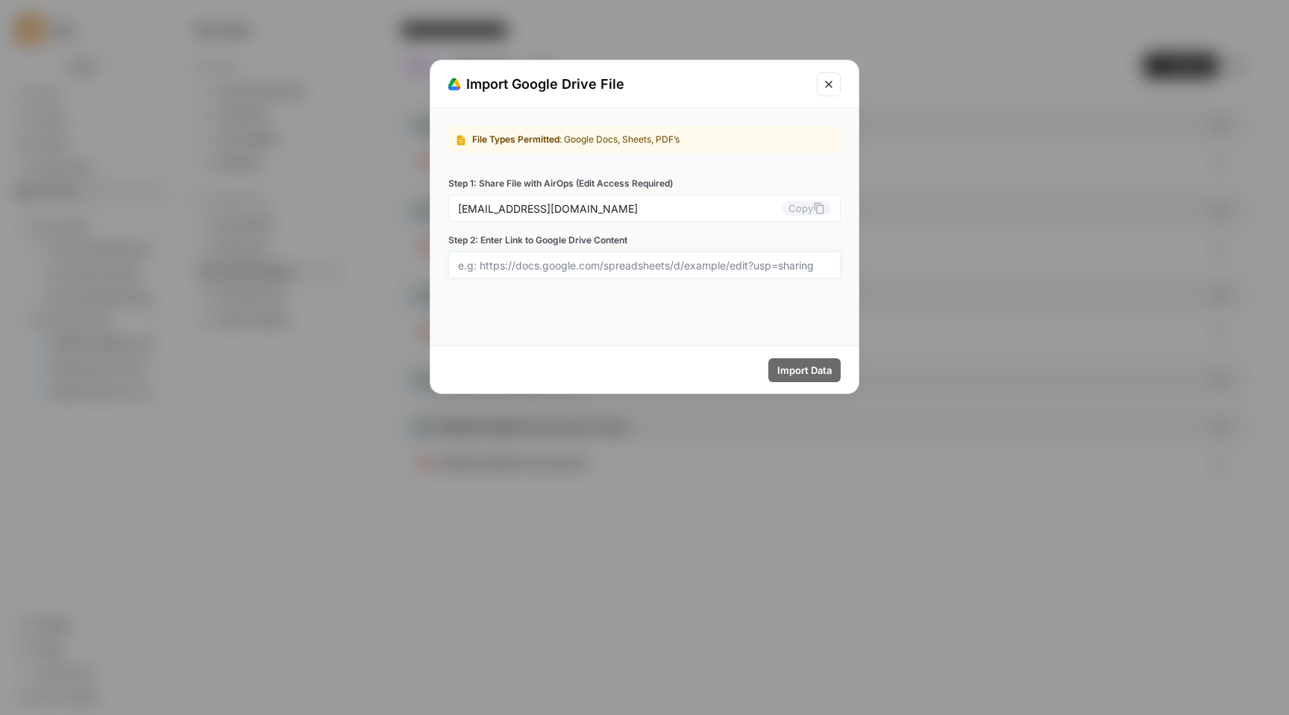
click at [536, 269] on input "Step 2: Enter Link to Google Drive Content" at bounding box center [644, 264] width 373 height 13
paste input "https://docs.google.com/document/d/1u4etj5qeN-rZ1oc18MZrKxTwynKJ6jrNUx4SaFFdoFA…"
type input "https://docs.google.com/document/d/1u4etj5qeN-rZ1oc18MZrKxTwynKJ6jrNUx4SaFFdoFA…"
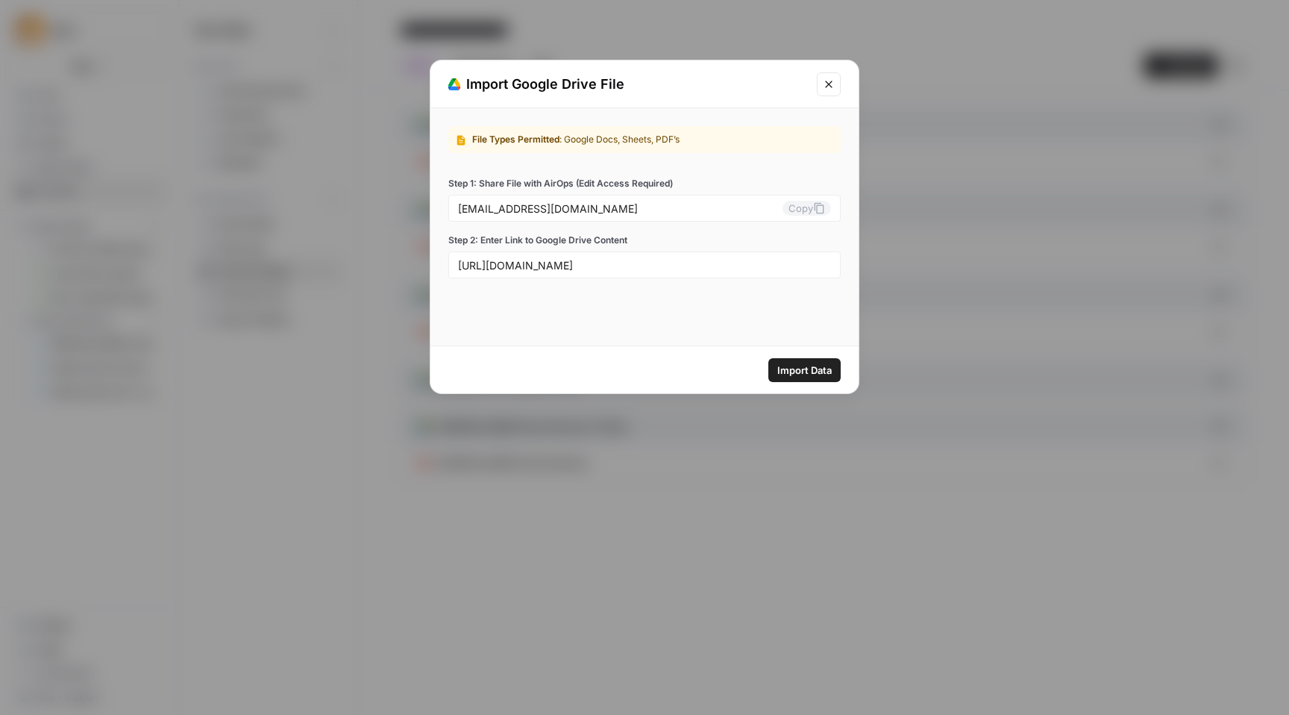
click at [806, 372] on span "Import Data" at bounding box center [805, 370] width 54 height 15
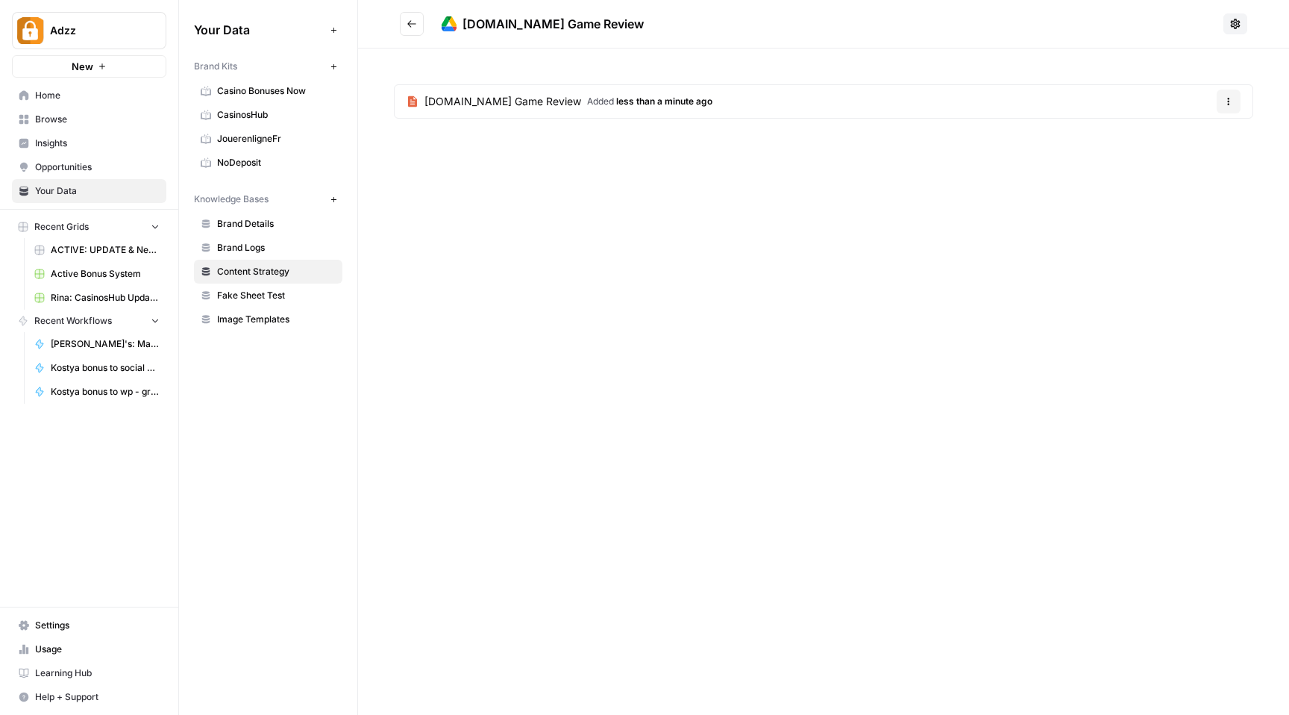
click at [413, 29] on button "Go back" at bounding box center [412, 24] width 24 height 24
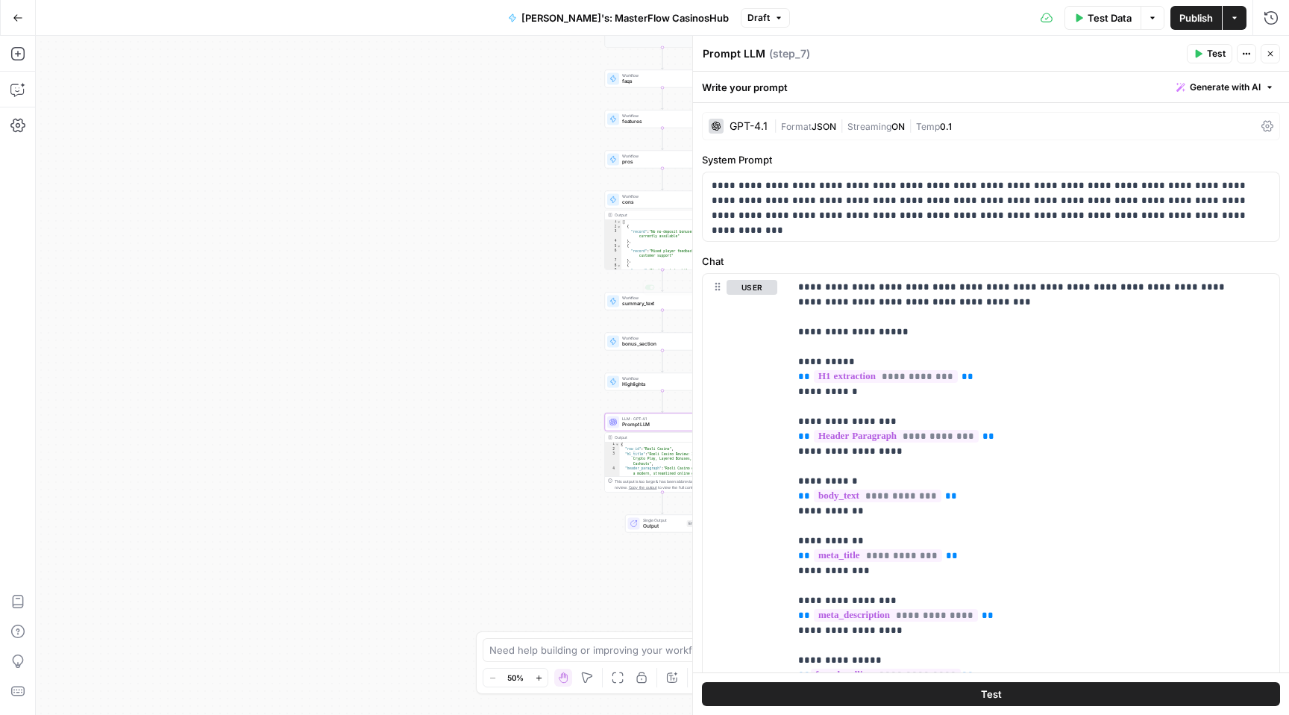
scroll to position [657, 0]
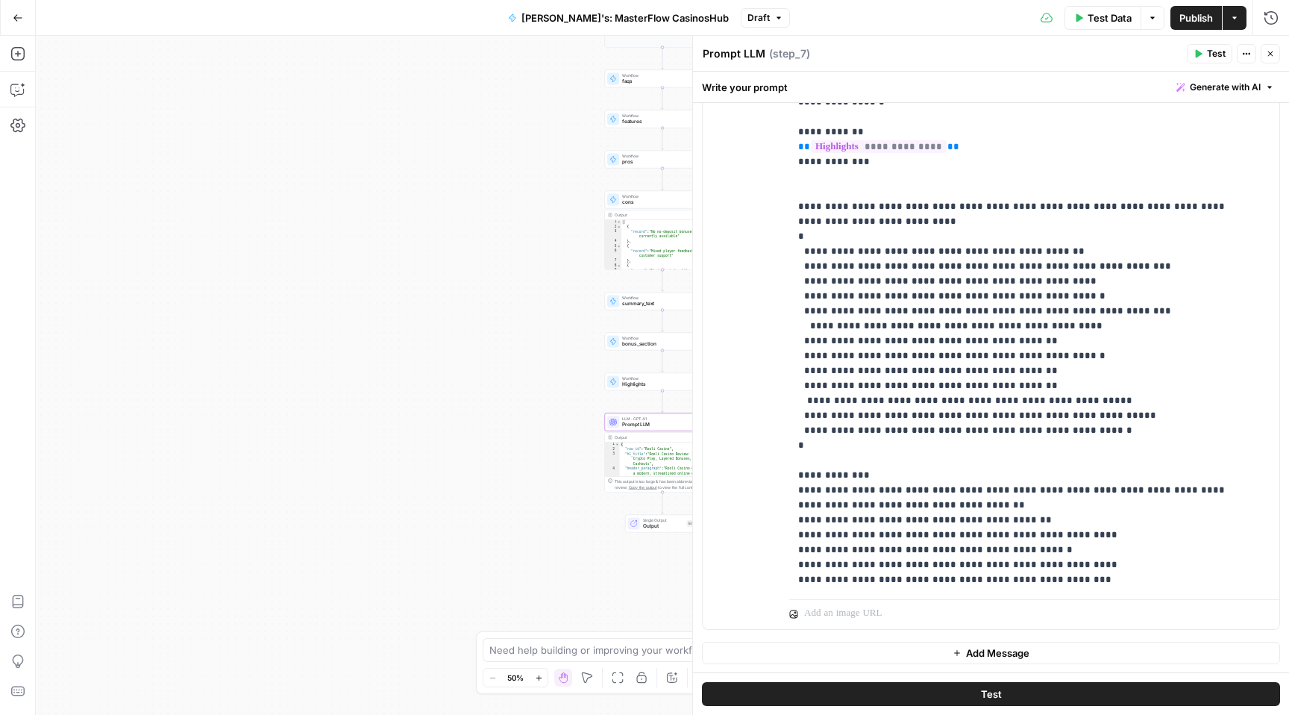
click at [23, 22] on button "Go Back" at bounding box center [17, 17] width 27 height 27
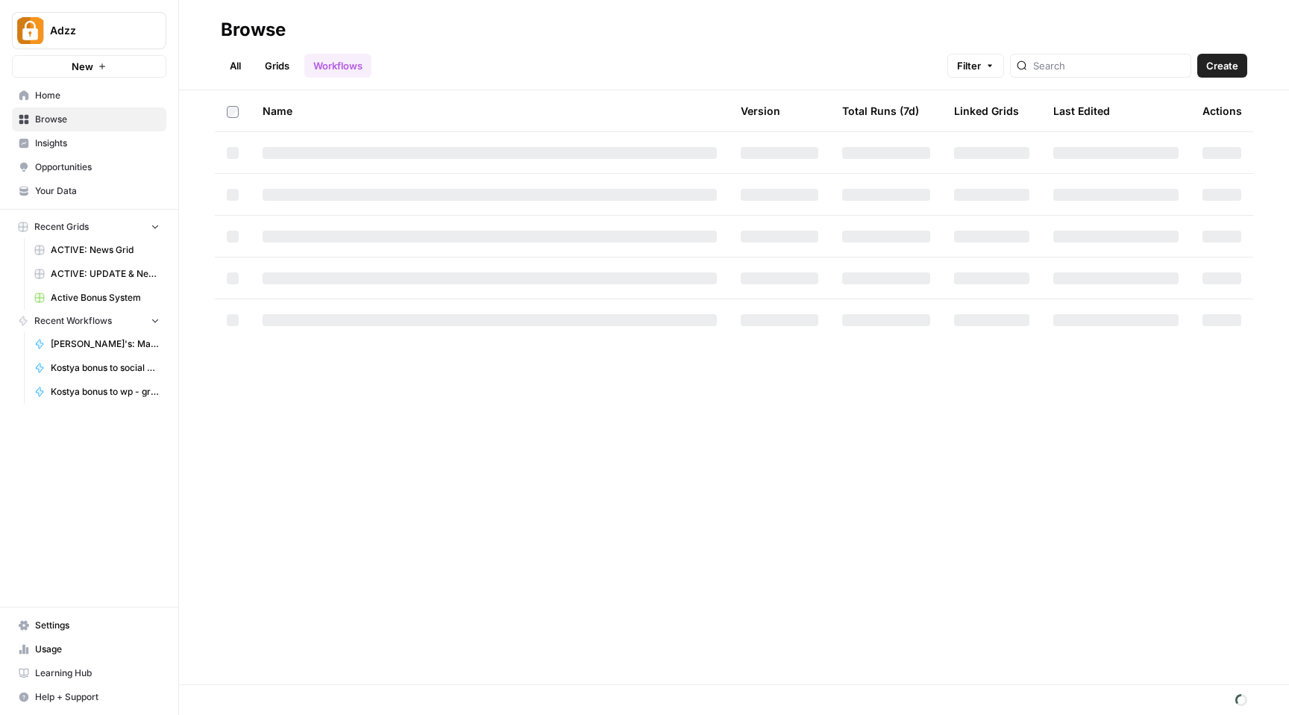
click at [127, 121] on span "Browse" at bounding box center [97, 119] width 125 height 13
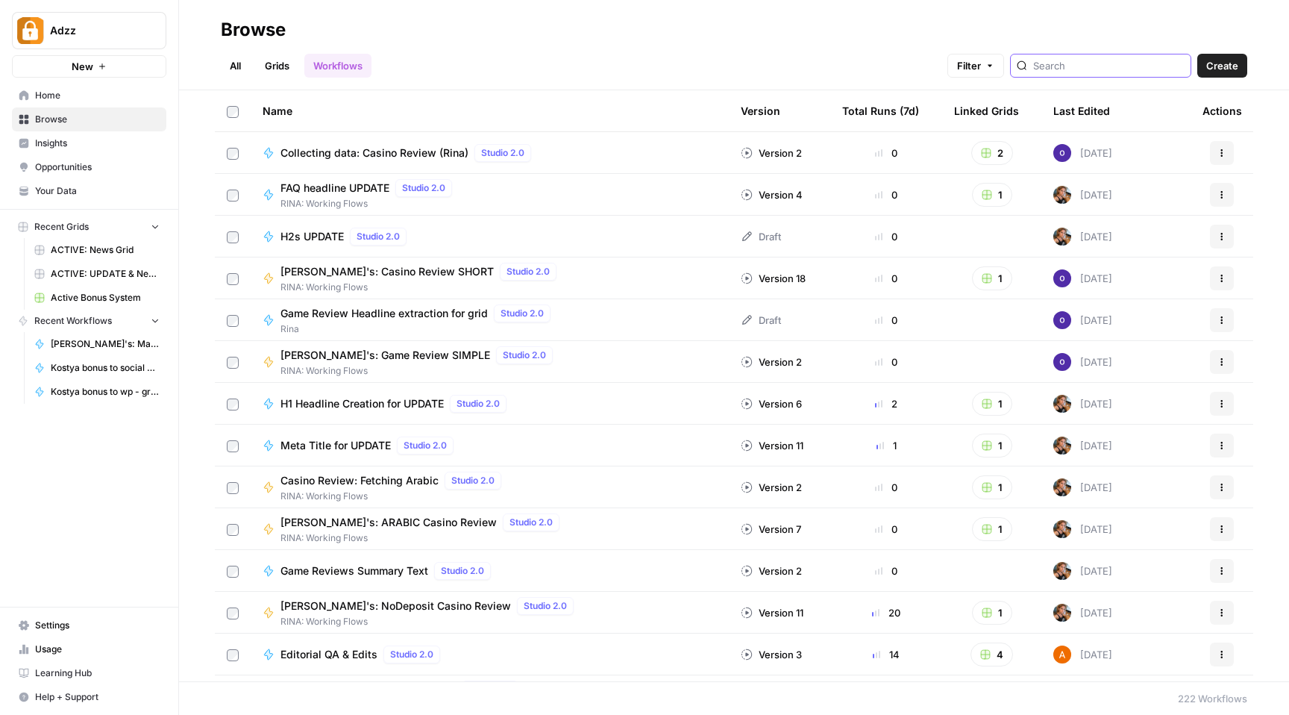
click at [1102, 66] on input "search" at bounding box center [1109, 65] width 151 height 15
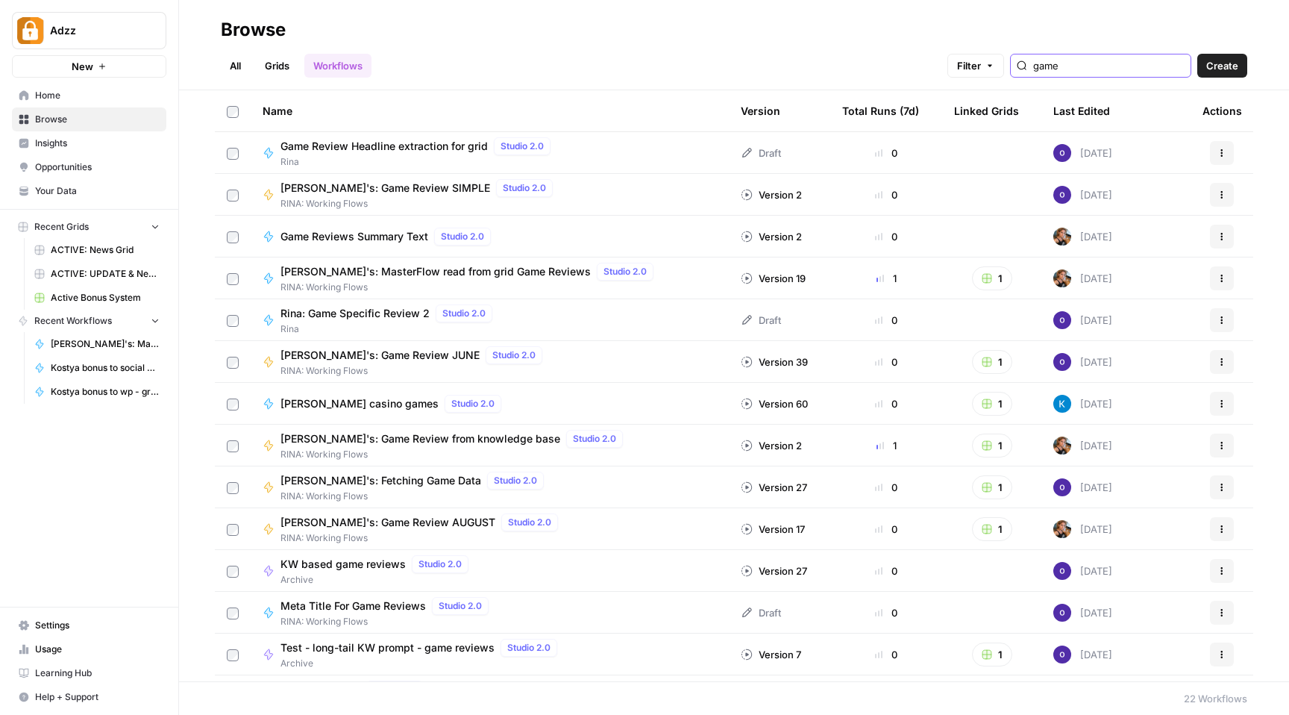
type input "game"
click at [281, 62] on link "Grids" at bounding box center [277, 66] width 43 height 24
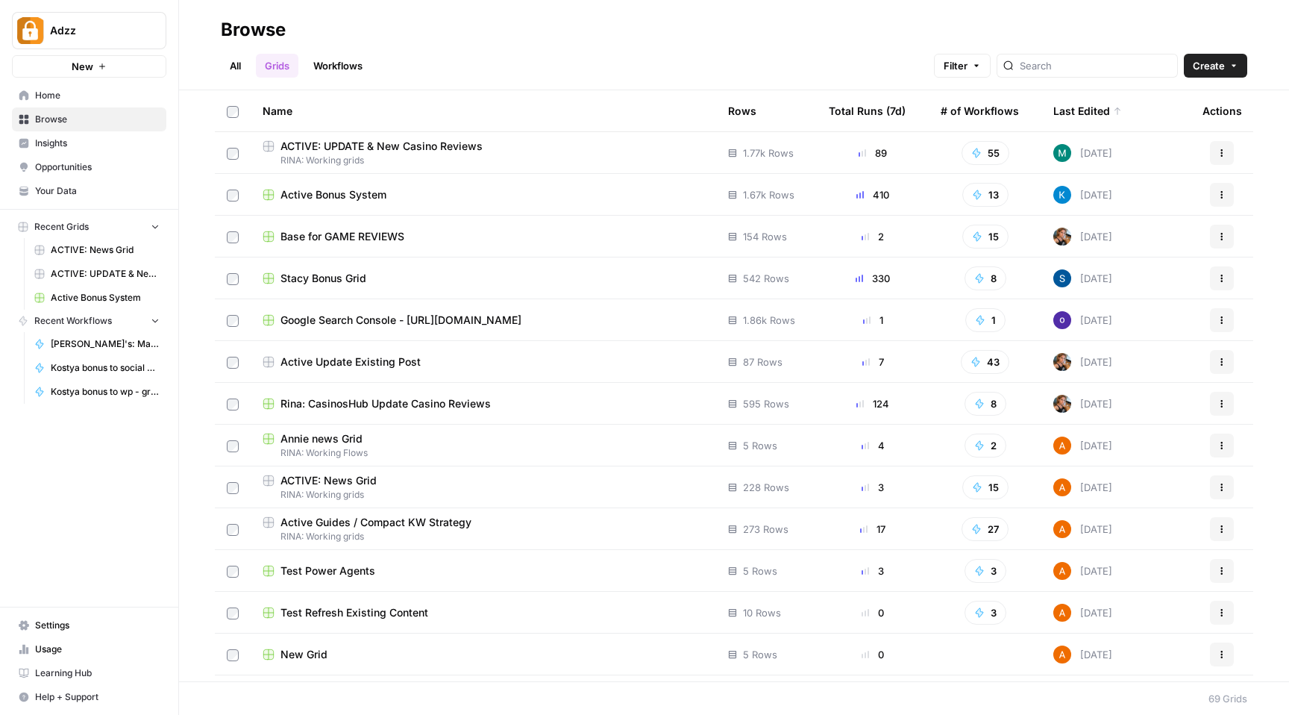
click at [440, 232] on div "Base for GAME REVIEWS" at bounding box center [484, 236] width 442 height 15
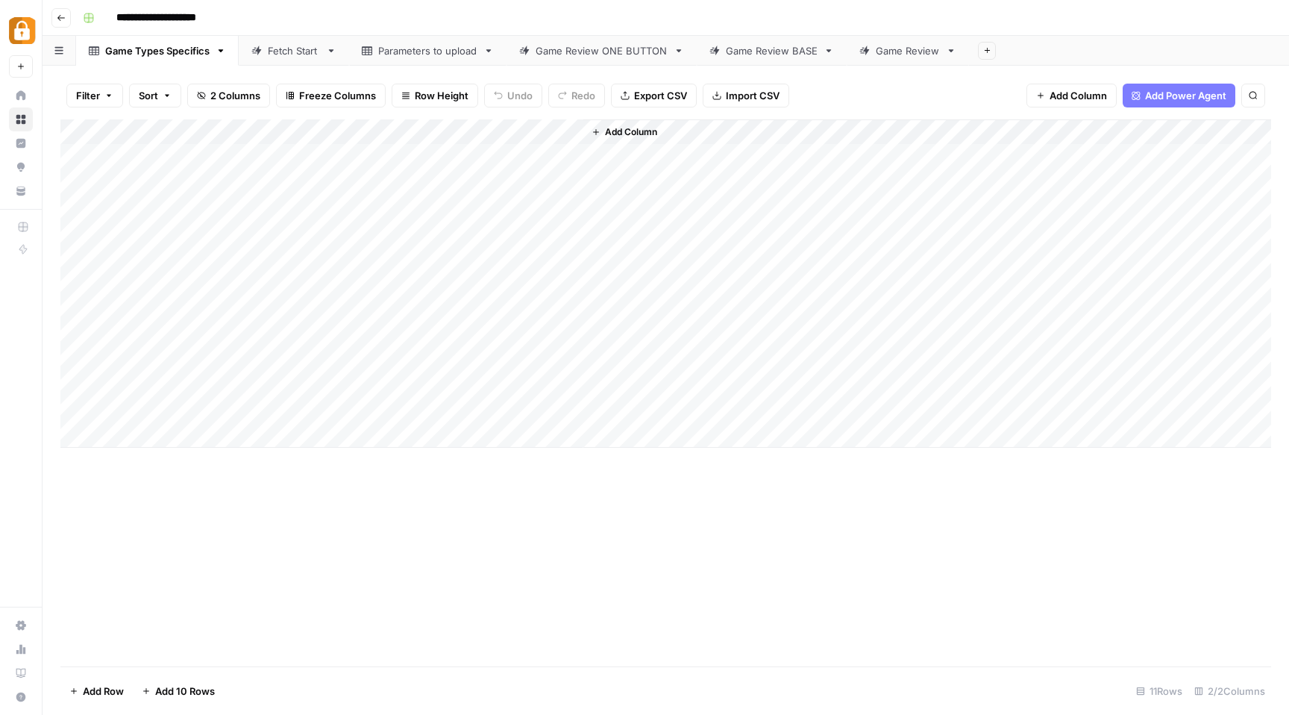
click at [728, 56] on div "Game Review BASE" at bounding box center [772, 50] width 92 height 15
click at [160, 173] on div "Add Column" at bounding box center [665, 156] width 1211 height 75
click at [154, 193] on div "Add Column" at bounding box center [665, 169] width 1211 height 100
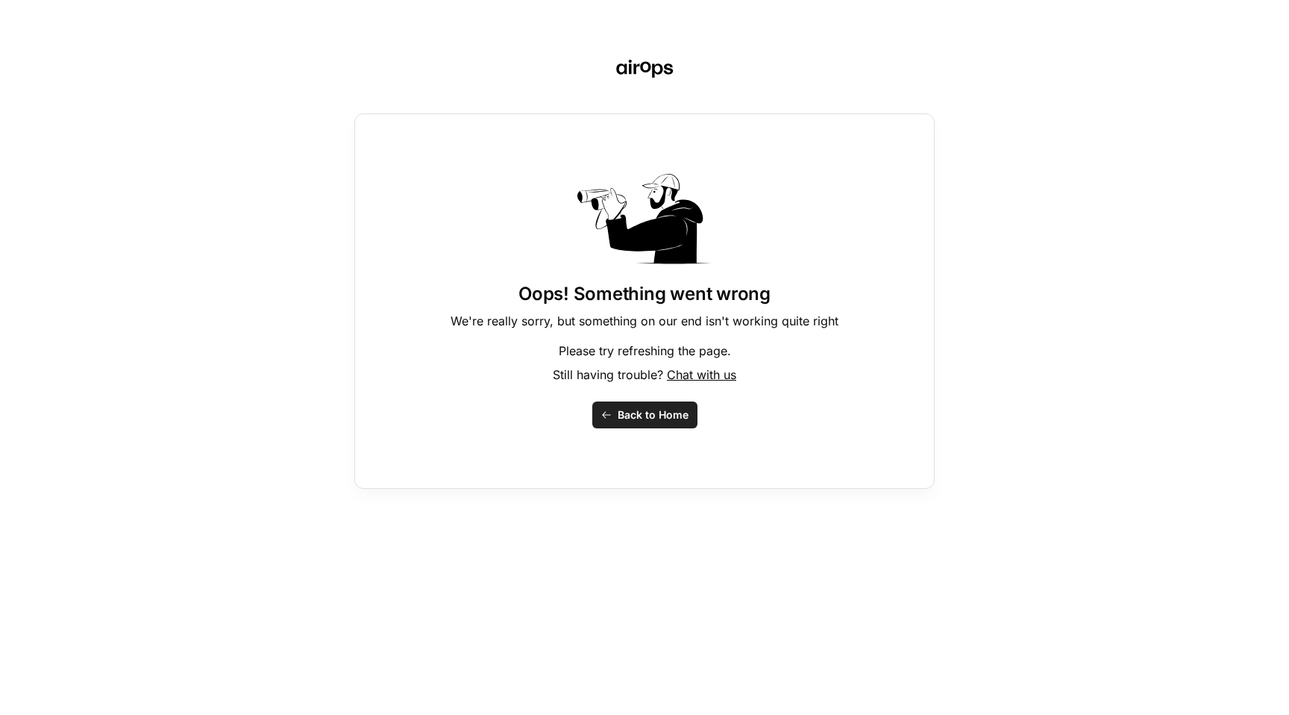
click at [642, 416] on span "Back to Home" at bounding box center [653, 414] width 71 height 15
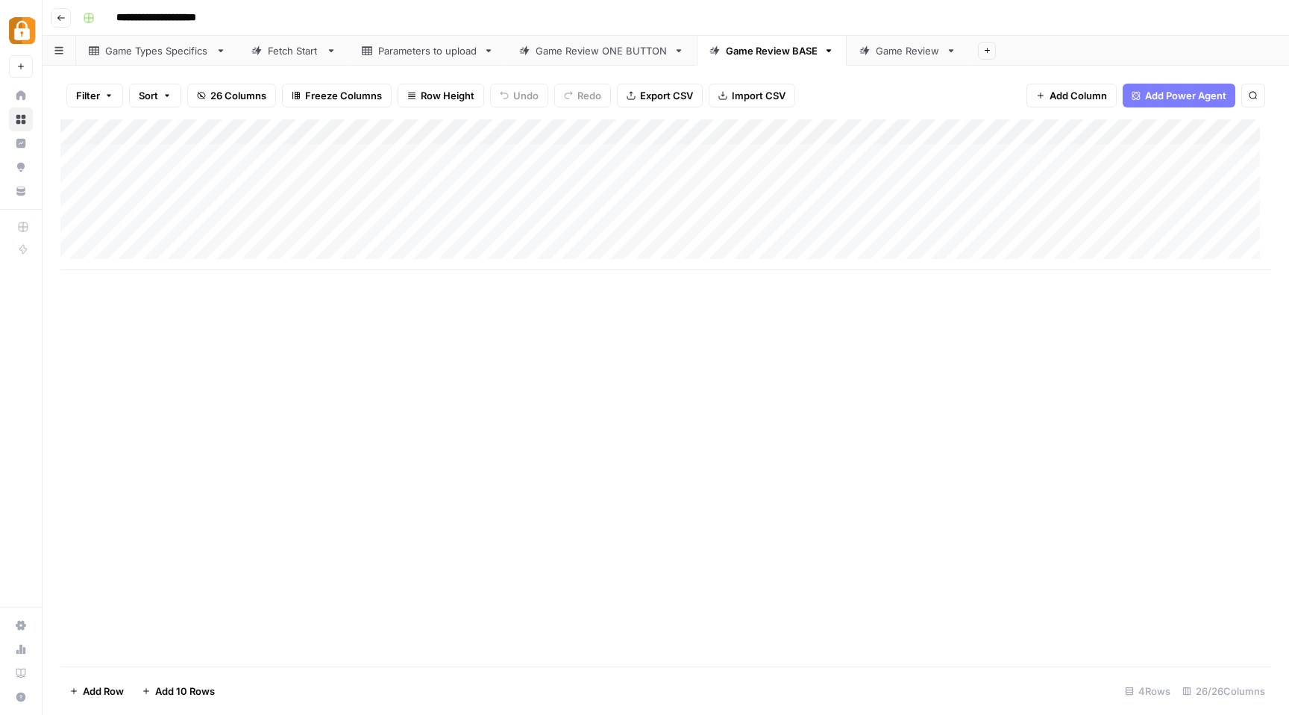
click at [201, 251] on div "Add Column" at bounding box center [665, 194] width 1211 height 151
click at [779, 155] on div "Add Column" at bounding box center [665, 207] width 1211 height 176
click at [758, 184] on div "Add Column" at bounding box center [665, 207] width 1211 height 176
click at [762, 211] on div "Add Column" at bounding box center [665, 207] width 1211 height 176
click at [734, 234] on div "Add Column" at bounding box center [665, 207] width 1211 height 176
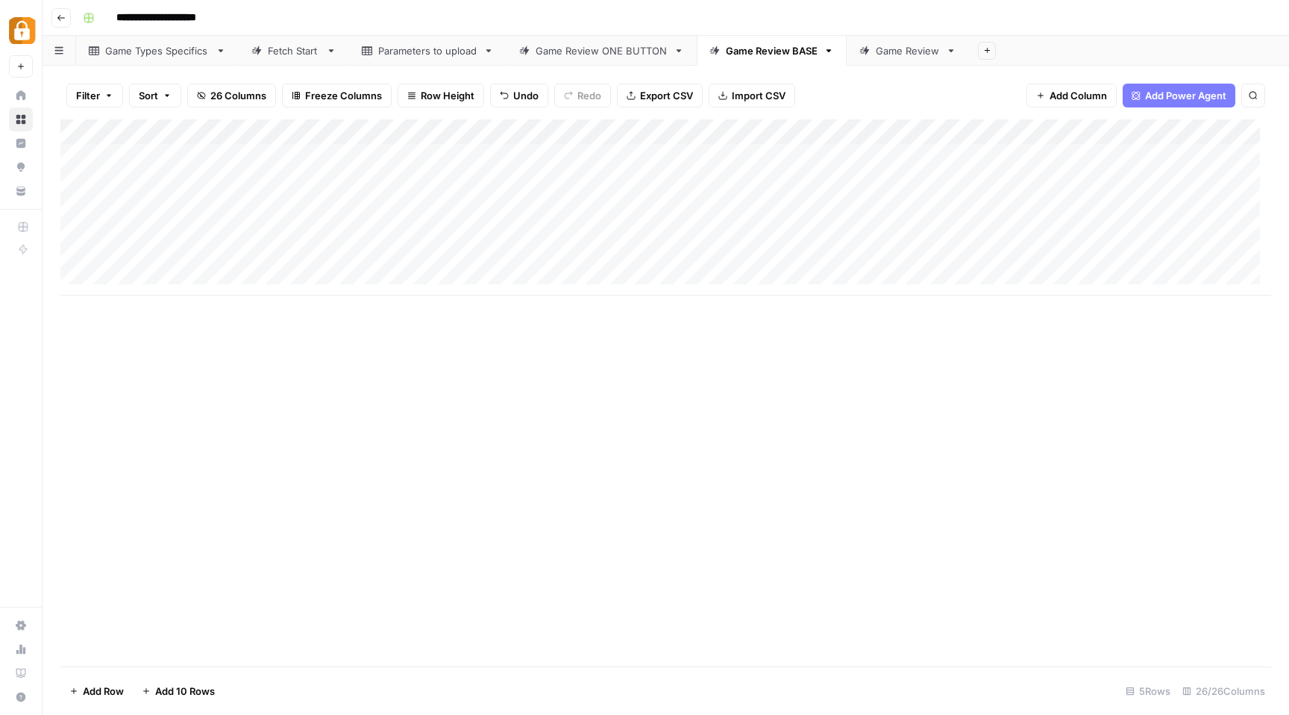
click at [863, 178] on div "Add Column" at bounding box center [665, 207] width 1211 height 176
type textarea "*********"
click at [848, 212] on div "Add Column" at bounding box center [665, 207] width 1211 height 176
type textarea "***"
click at [865, 238] on div "Add Column" at bounding box center [665, 207] width 1211 height 176
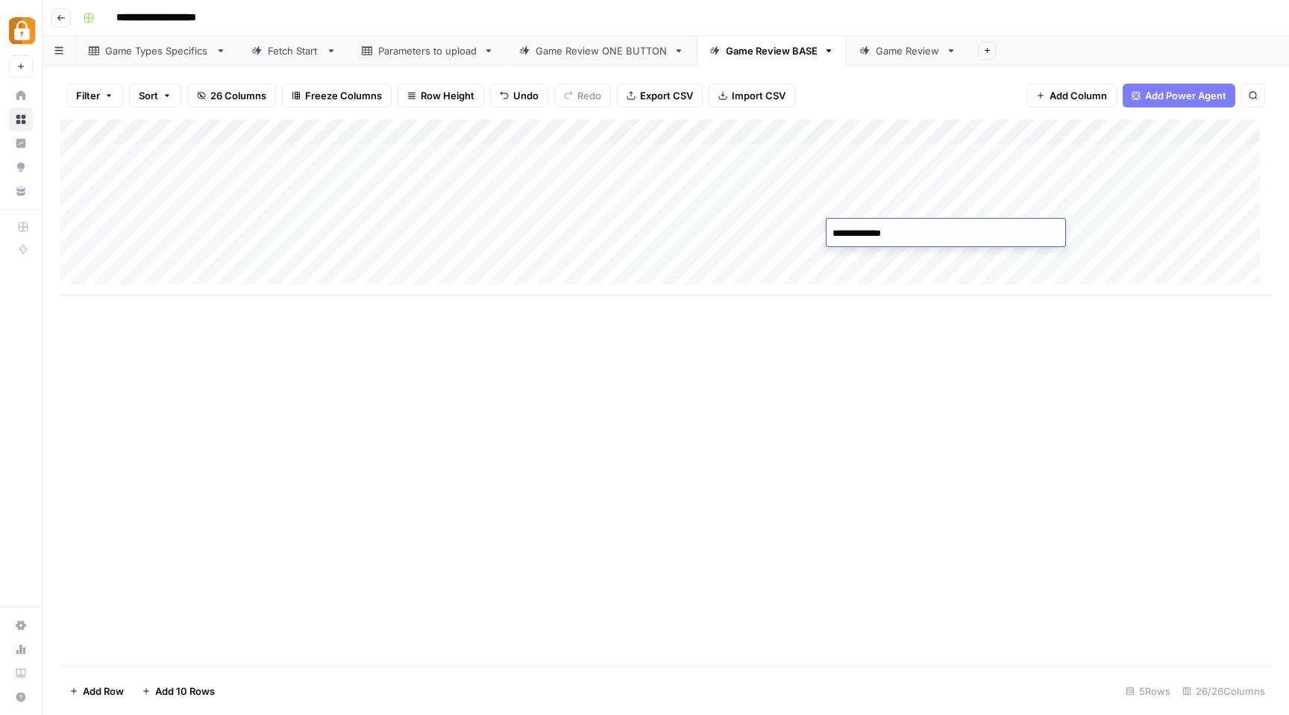
type textarea "**********"
click at [1042, 163] on div "Add Column" at bounding box center [665, 207] width 1211 height 176
drag, startPoint x: 1097, startPoint y: 166, endPoint x: 1089, endPoint y: 229, distance: 63.9
click at [1089, 229] on div "Add Column" at bounding box center [665, 207] width 1211 height 176
click at [598, 157] on div "Add Column" at bounding box center [665, 207] width 1211 height 176
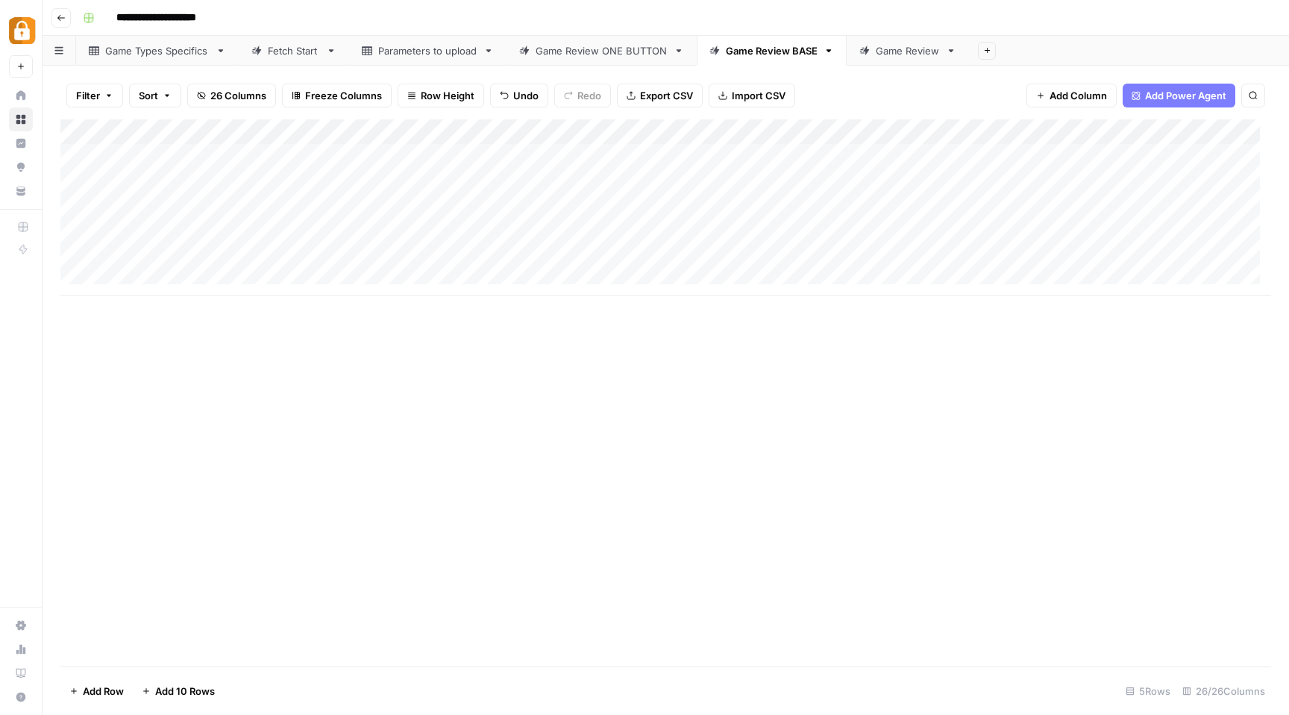
click at [449, 160] on div "Add Column" at bounding box center [665, 207] width 1211 height 176
click at [575, 150] on div "Add Column" at bounding box center [665, 207] width 1211 height 176
drag, startPoint x: 694, startPoint y: 169, endPoint x: 693, endPoint y: 222, distance: 53.0
click at [693, 222] on div "Add Column" at bounding box center [665, 207] width 1211 height 176
click at [1231, 179] on div "Add Column" at bounding box center [665, 207] width 1211 height 176
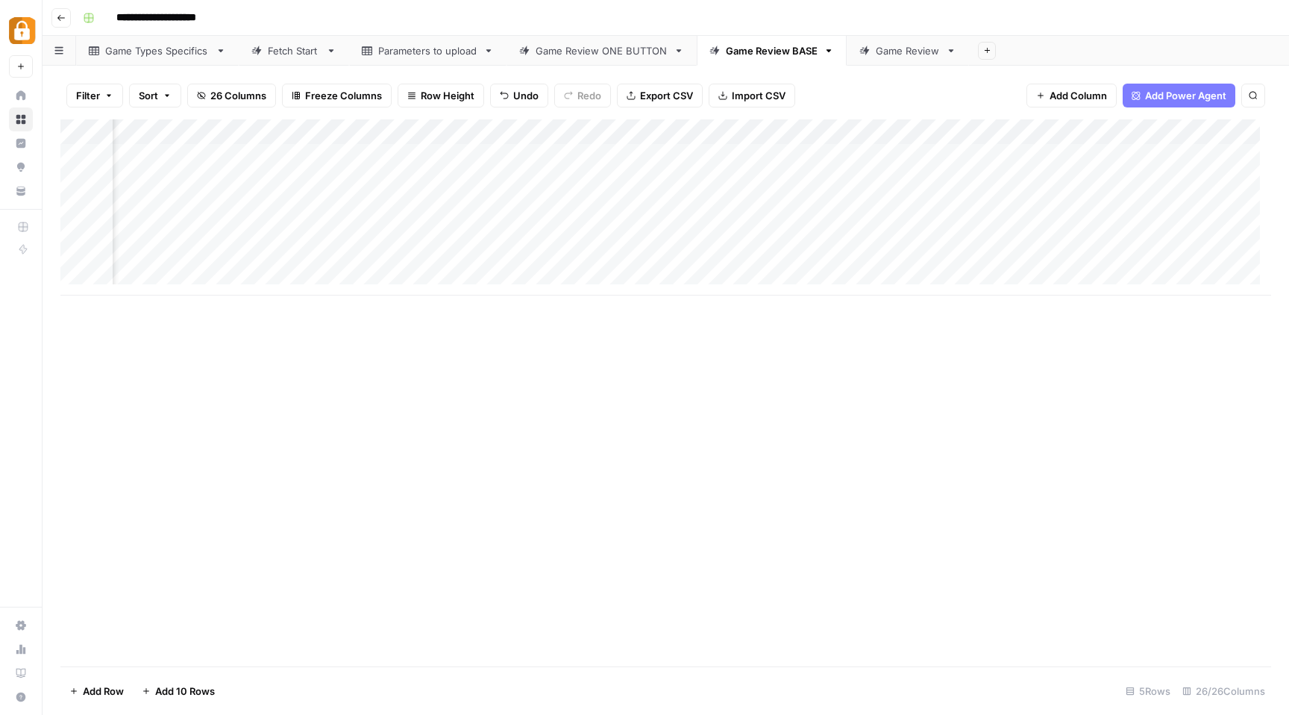
scroll to position [0, 239]
click at [993, 208] on div "Add Column" at bounding box center [665, 207] width 1211 height 176
click at [986, 235] on div "Add Column" at bounding box center [665, 207] width 1211 height 176
